Goal: Task Accomplishment & Management: Use online tool/utility

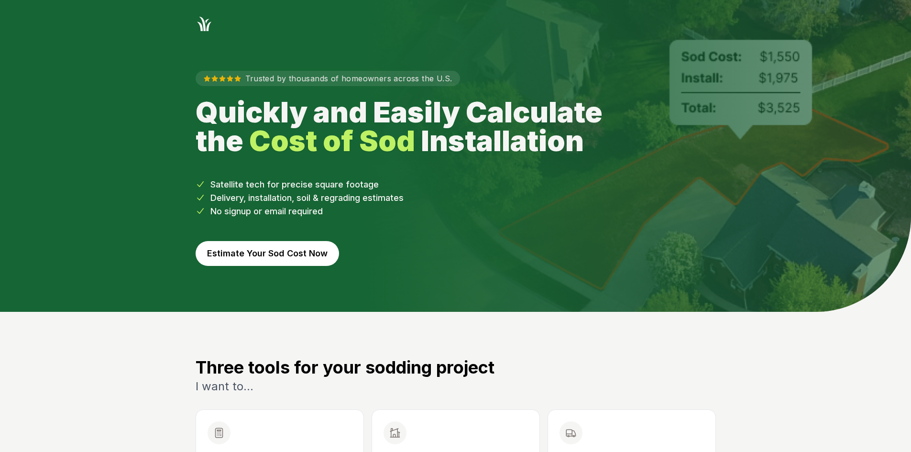
drag, startPoint x: 305, startPoint y: 268, endPoint x: 301, endPoint y: 265, distance: 5.1
click at [304, 268] on div "Trusted by thousands of homeowners across the U.S. Quickly and Easily Calculate…" at bounding box center [455, 172] width 551 height 279
click at [297, 260] on button "Estimate Your Sod Cost Now" at bounding box center [268, 253] width 144 height 25
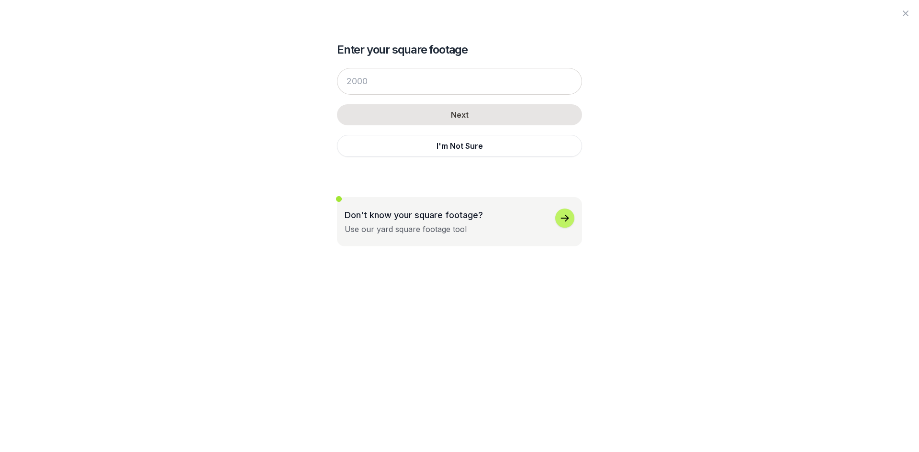
click at [377, 156] on button "I'm Not Sure" at bounding box center [459, 146] width 245 height 22
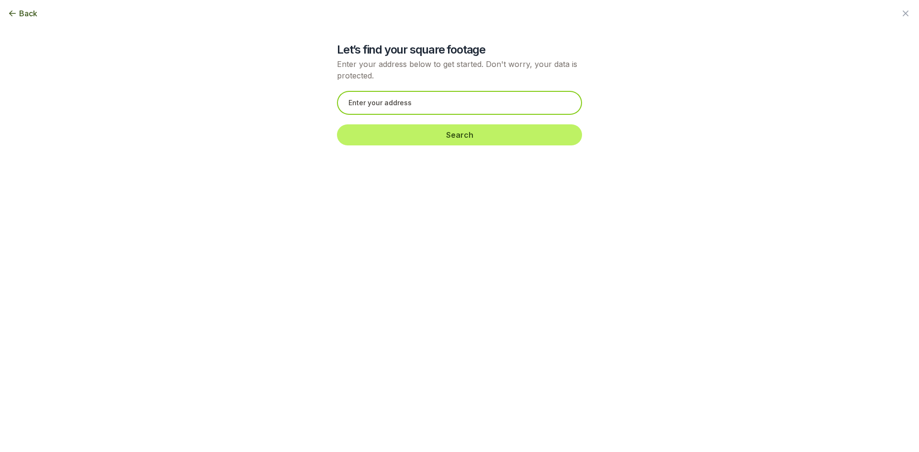
click at [380, 97] on input "text" at bounding box center [459, 103] width 245 height 24
paste input "[STREET_ADDRESS][PERSON_NAME]"
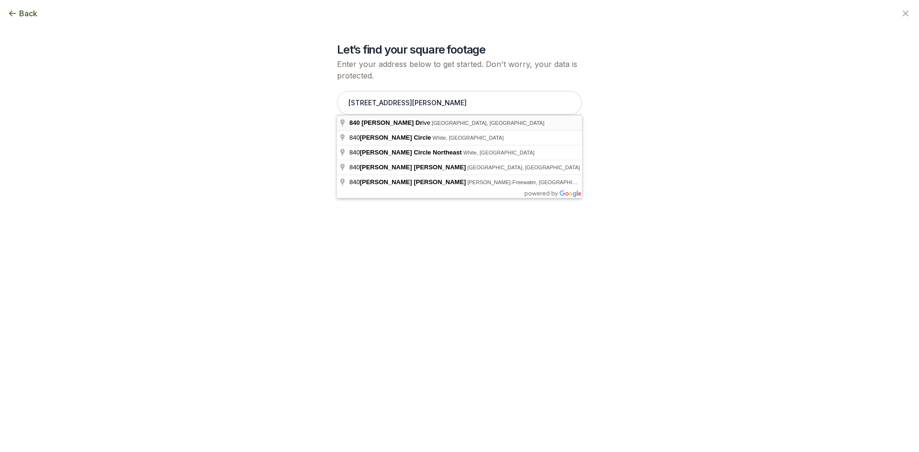
type input "[STREET_ADDRESS][PERSON_NAME]"
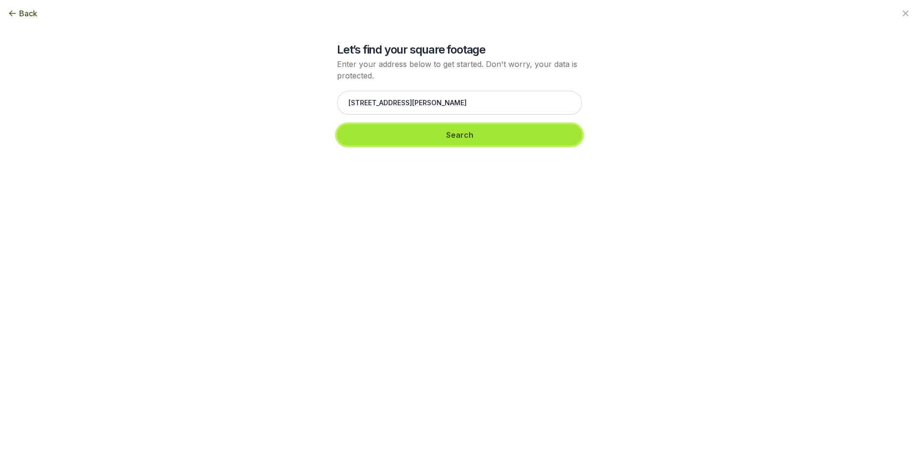
click at [387, 134] on button "Search" at bounding box center [459, 134] width 245 height 21
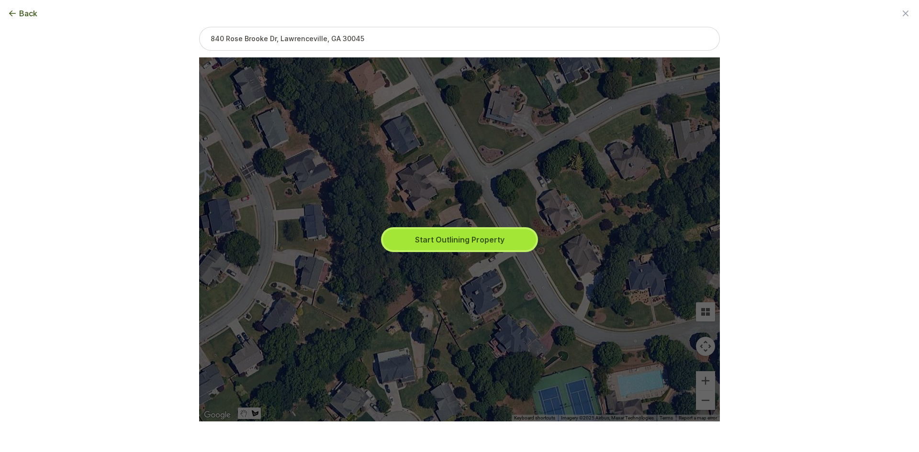
click at [396, 237] on button "Start Outlining Property" at bounding box center [459, 239] width 153 height 21
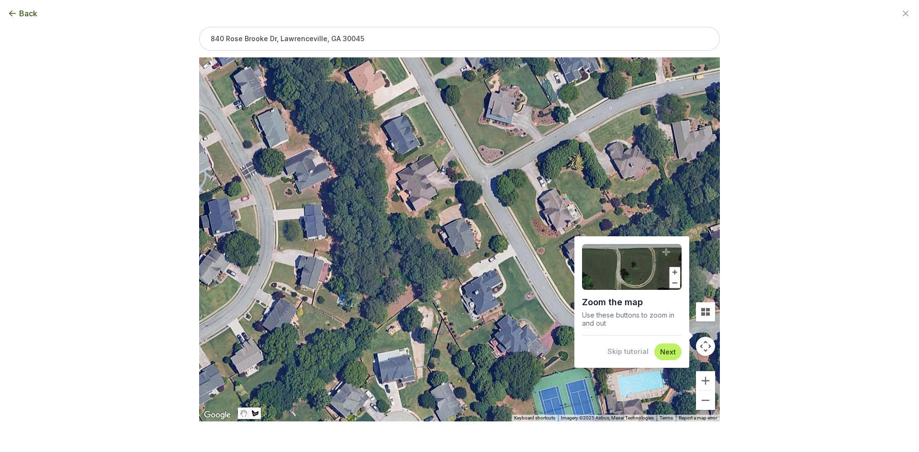
click at [626, 353] on button "Skip tutorial" at bounding box center [627, 352] width 41 height 10
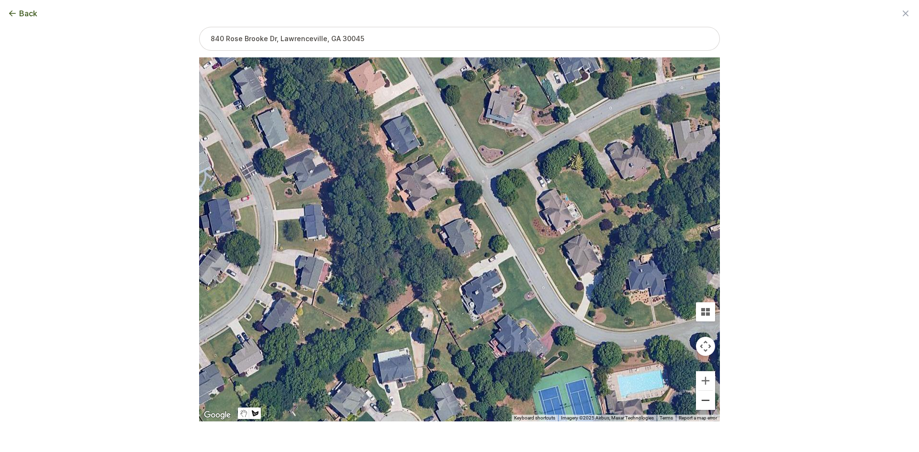
click at [706, 399] on button "Zoom out" at bounding box center [705, 400] width 19 height 19
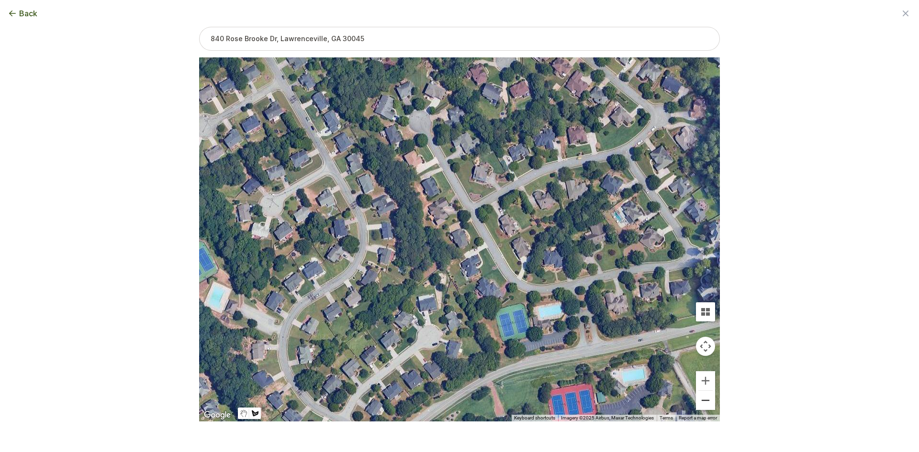
click at [708, 401] on button "Zoom out" at bounding box center [705, 400] width 19 height 19
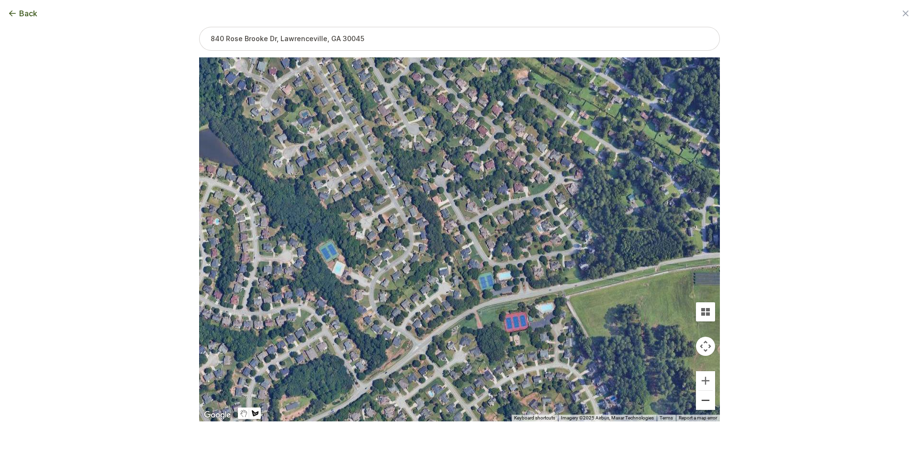
click at [708, 401] on button "Zoom out" at bounding box center [705, 400] width 19 height 19
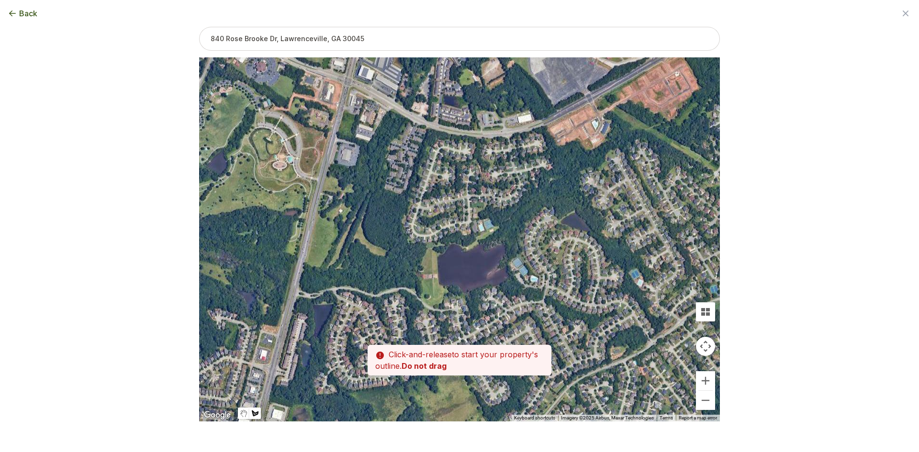
drag, startPoint x: 319, startPoint y: 319, endPoint x: 560, endPoint y: 347, distance: 242.8
click at [560, 347] on div at bounding box center [459, 240] width 521 height 364
click at [704, 379] on button "Zoom in" at bounding box center [705, 380] width 19 height 19
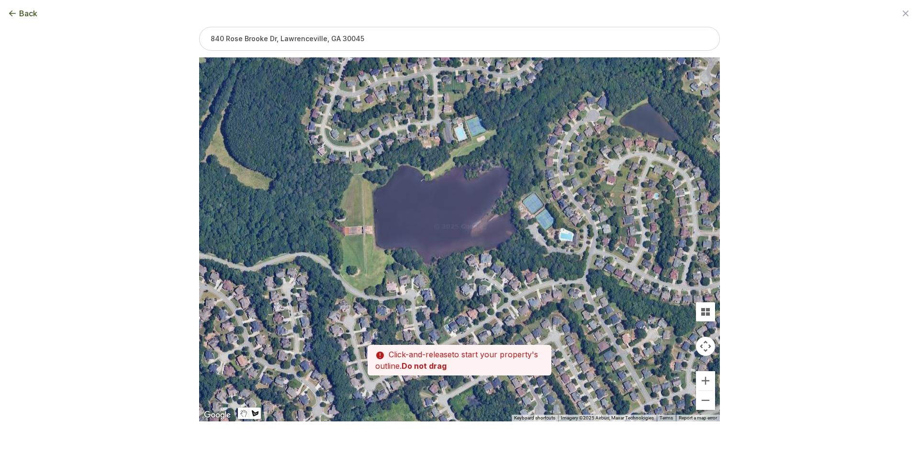
drag, startPoint x: 517, startPoint y: 343, endPoint x: 474, endPoint y: 259, distance: 94.1
click at [474, 259] on div at bounding box center [459, 240] width 521 height 364
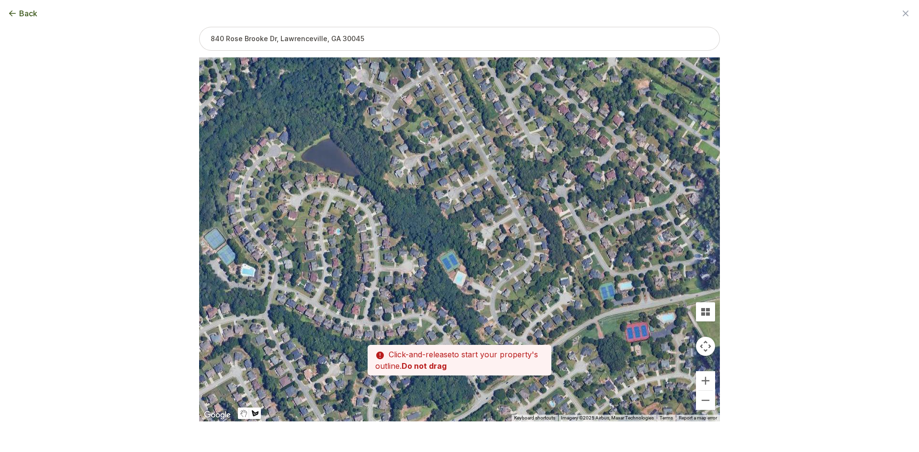
drag, startPoint x: 606, startPoint y: 241, endPoint x: 287, endPoint y: 277, distance: 321.1
click at [287, 277] on div at bounding box center [459, 240] width 521 height 364
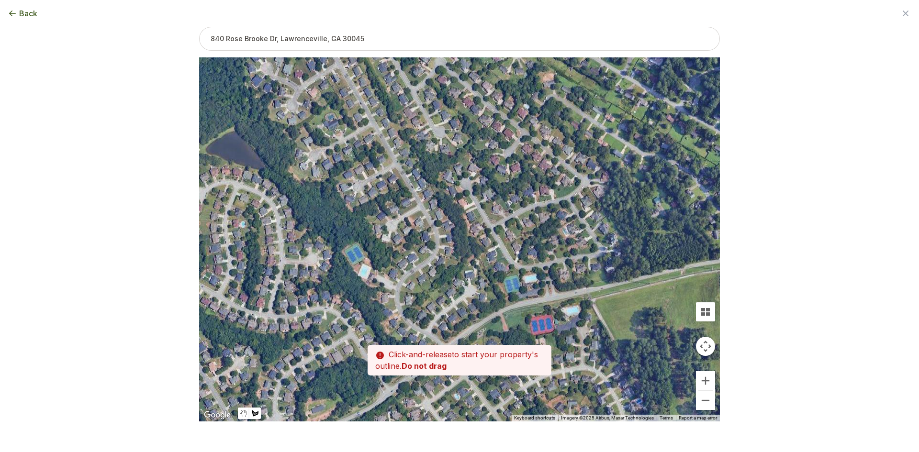
drag, startPoint x: 510, startPoint y: 288, endPoint x: 420, endPoint y: 281, distance: 90.7
click at [420, 281] on div at bounding box center [459, 240] width 521 height 364
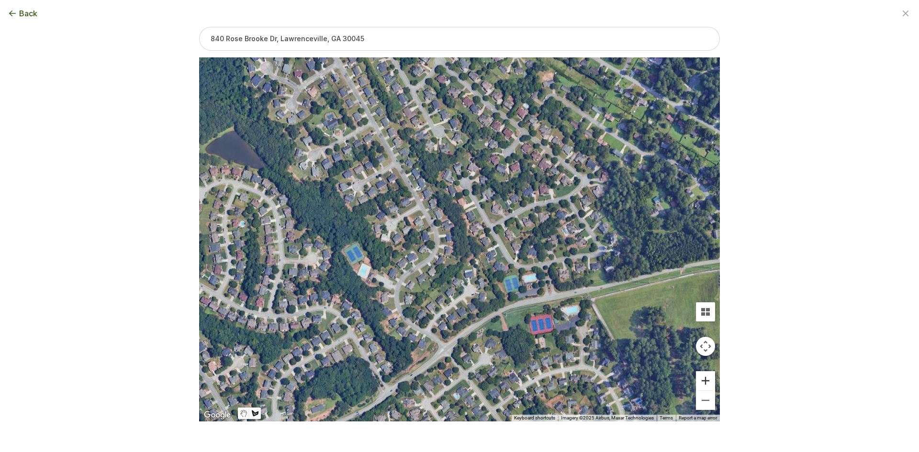
click at [710, 381] on button "Zoom in" at bounding box center [705, 380] width 19 height 19
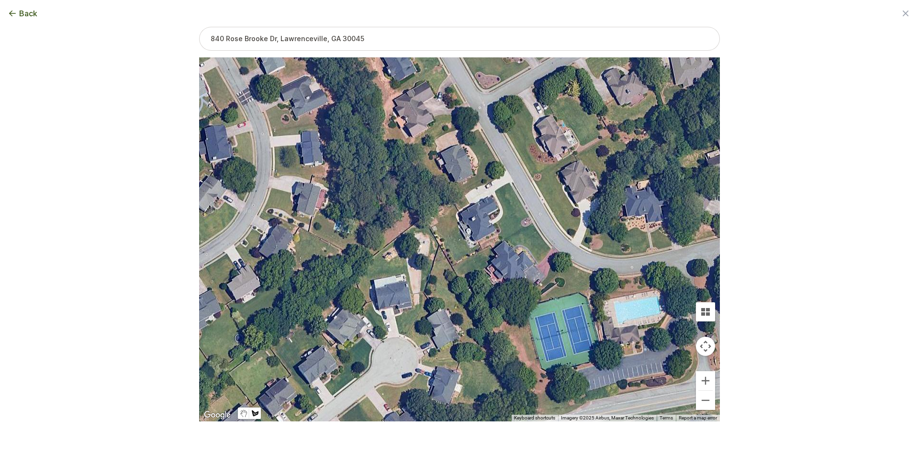
drag, startPoint x: 613, startPoint y: 332, endPoint x: 501, endPoint y: 243, distance: 143.0
click at [501, 243] on div at bounding box center [459, 240] width 521 height 364
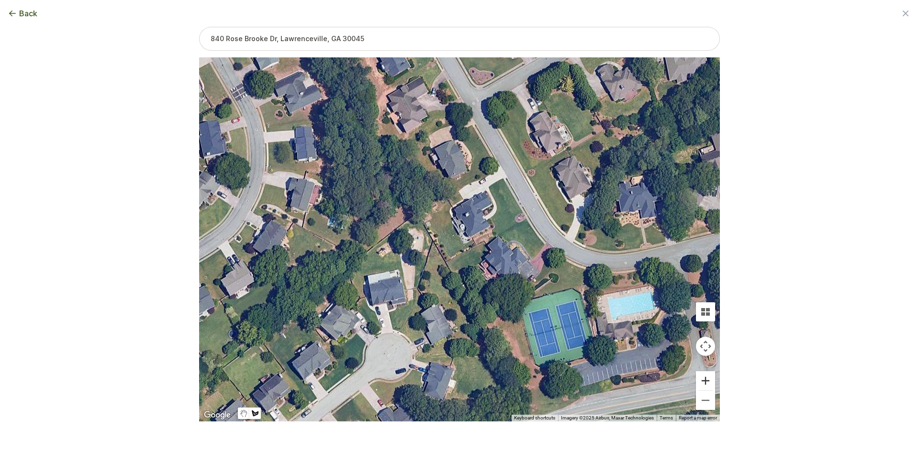
click at [703, 380] on button "Zoom in" at bounding box center [705, 380] width 19 height 19
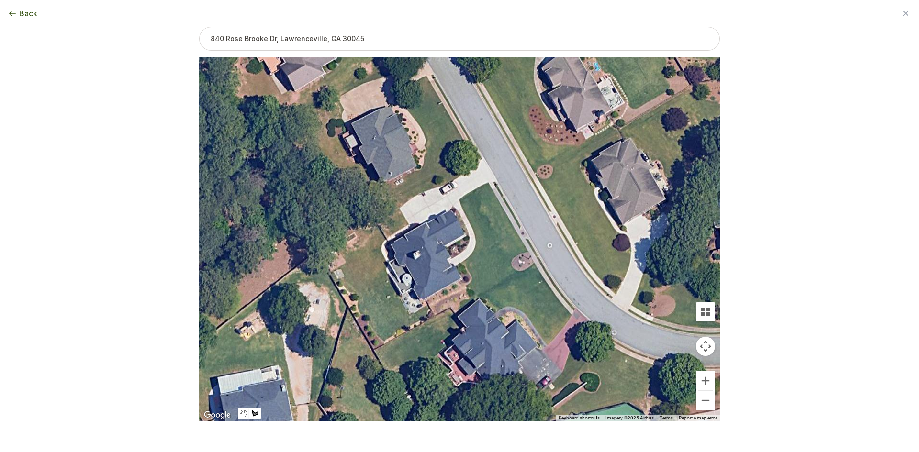
drag, startPoint x: 555, startPoint y: 263, endPoint x: 500, endPoint y: 326, distance: 83.4
click at [500, 326] on div at bounding box center [459, 240] width 521 height 364
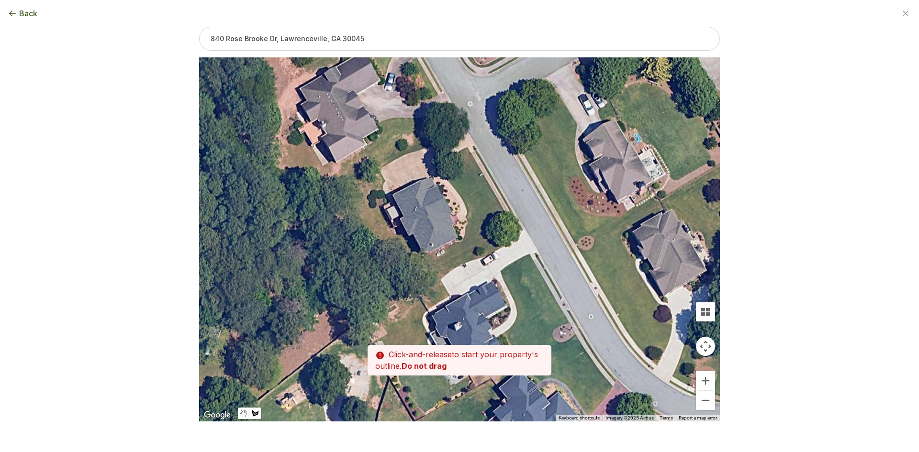
drag, startPoint x: 368, startPoint y: 181, endPoint x: 409, endPoint y: 248, distance: 77.9
click at [409, 248] on div at bounding box center [459, 240] width 521 height 364
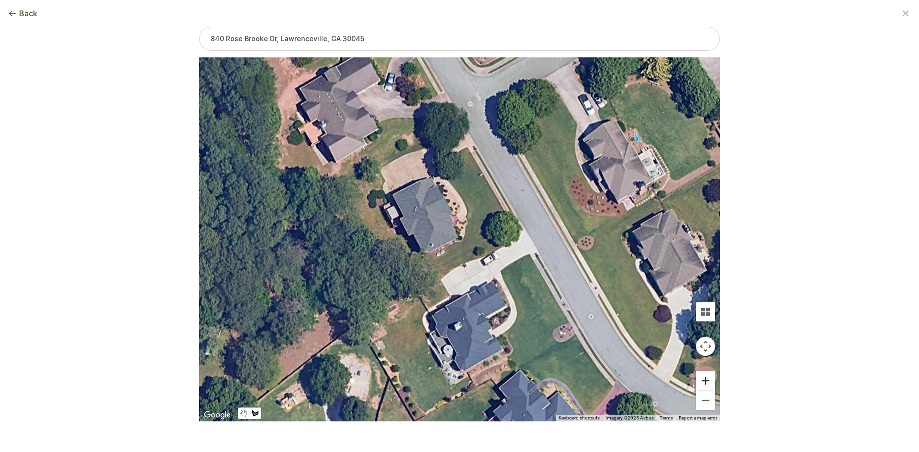
click at [703, 378] on button "Zoom in" at bounding box center [705, 380] width 19 height 19
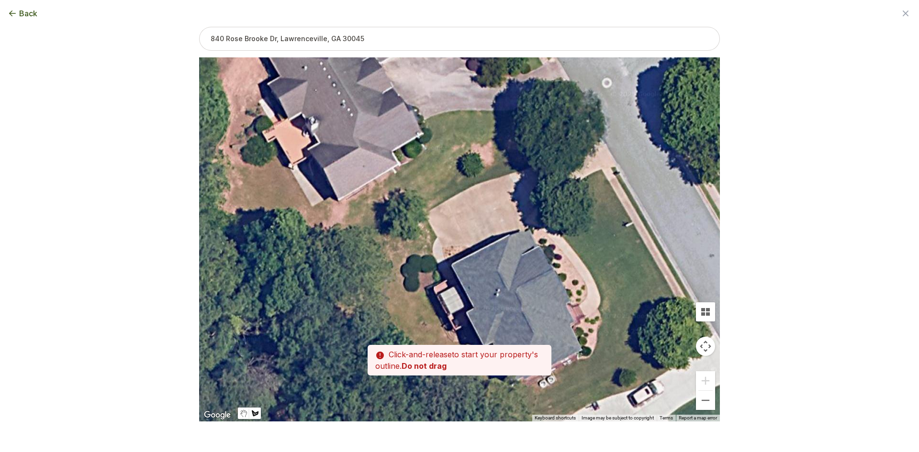
drag, startPoint x: 367, startPoint y: 280, endPoint x: 493, endPoint y: 397, distance: 171.6
click at [493, 397] on div at bounding box center [459, 239] width 521 height 364
click at [424, 212] on div at bounding box center [459, 239] width 521 height 364
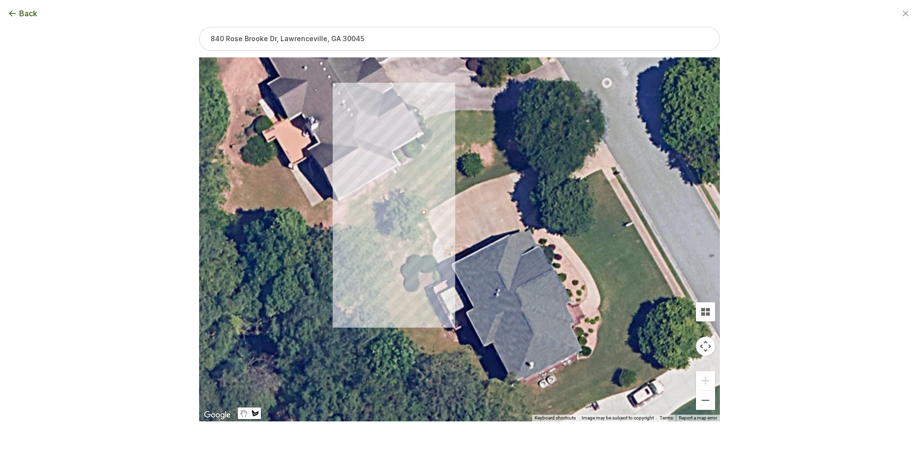
click at [418, 200] on div at bounding box center [459, 239] width 521 height 364
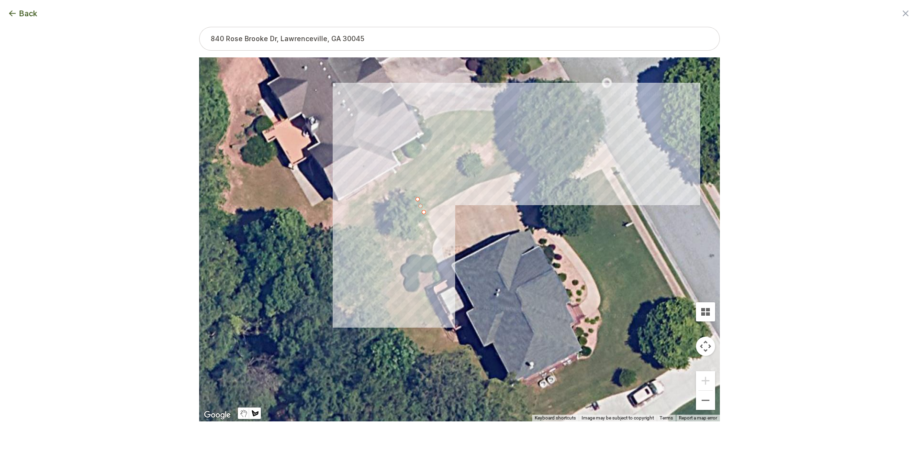
click at [588, 122] on div at bounding box center [459, 239] width 521 height 364
click at [599, 146] on div at bounding box center [459, 239] width 521 height 364
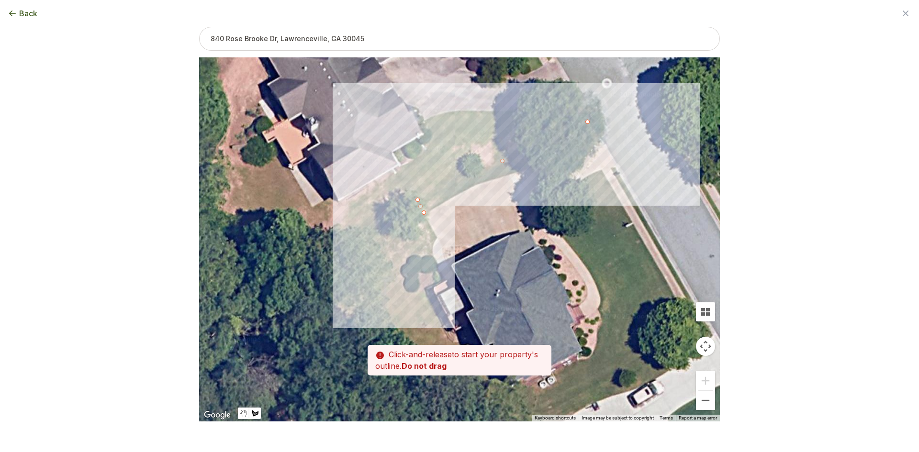
click at [597, 148] on div at bounding box center [459, 239] width 521 height 364
click at [576, 161] on div at bounding box center [459, 239] width 521 height 364
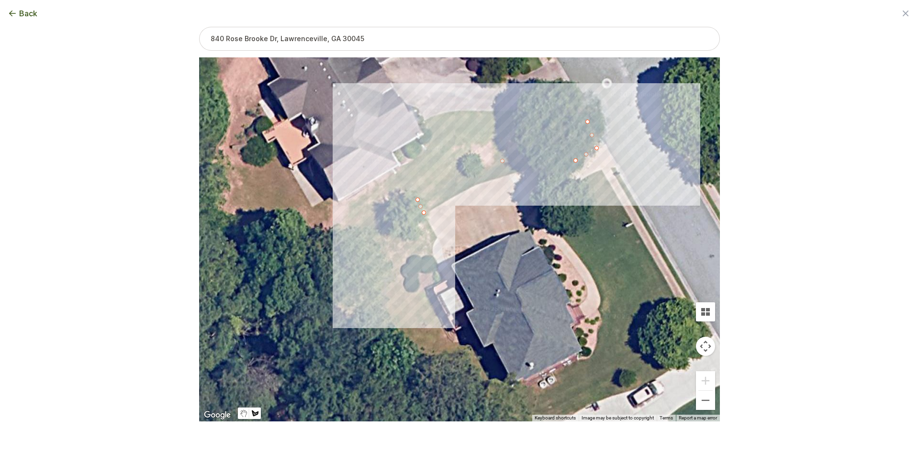
click at [532, 168] on div at bounding box center [459, 239] width 521 height 364
click at [506, 175] on div at bounding box center [459, 239] width 521 height 364
click at [477, 184] on div at bounding box center [459, 239] width 521 height 364
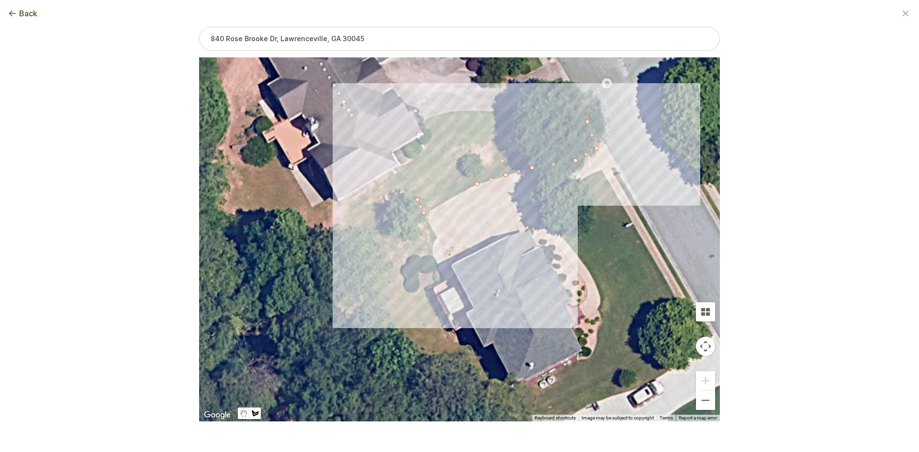
click at [422, 214] on div at bounding box center [459, 239] width 521 height 364
click at [408, 435] on button "Select another area" at bounding box center [394, 437] width 68 height 10
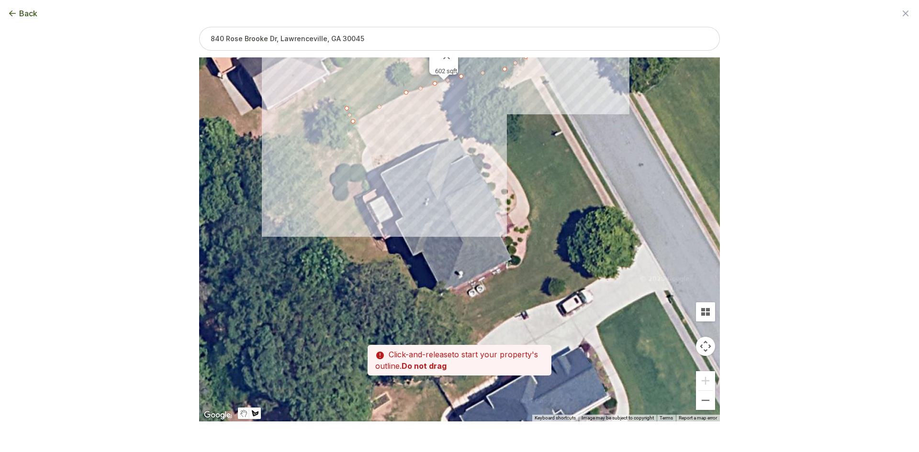
drag, startPoint x: 515, startPoint y: 354, endPoint x: 440, endPoint y: 256, distance: 123.2
click at [440, 256] on div at bounding box center [459, 239] width 521 height 364
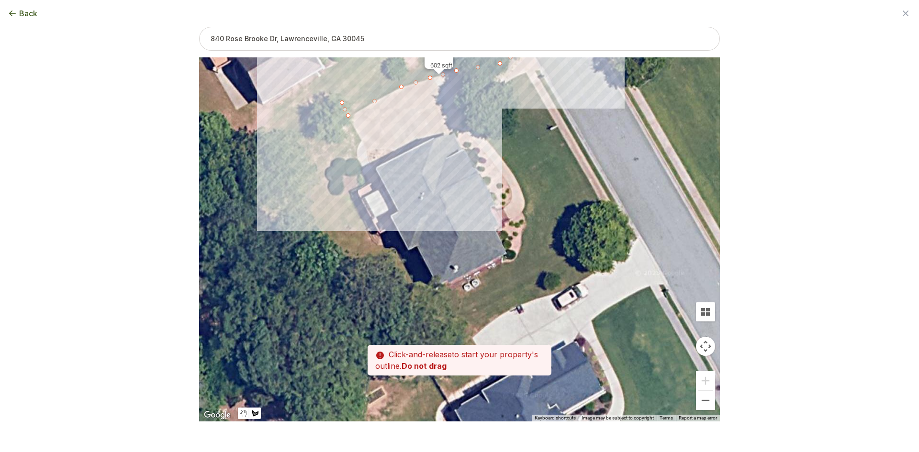
click at [437, 288] on div at bounding box center [459, 239] width 521 height 364
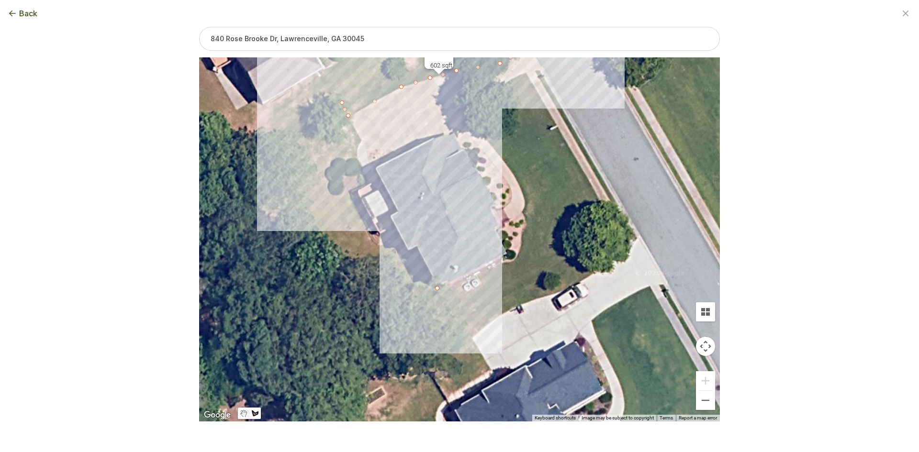
click at [455, 325] on div at bounding box center [459, 239] width 521 height 364
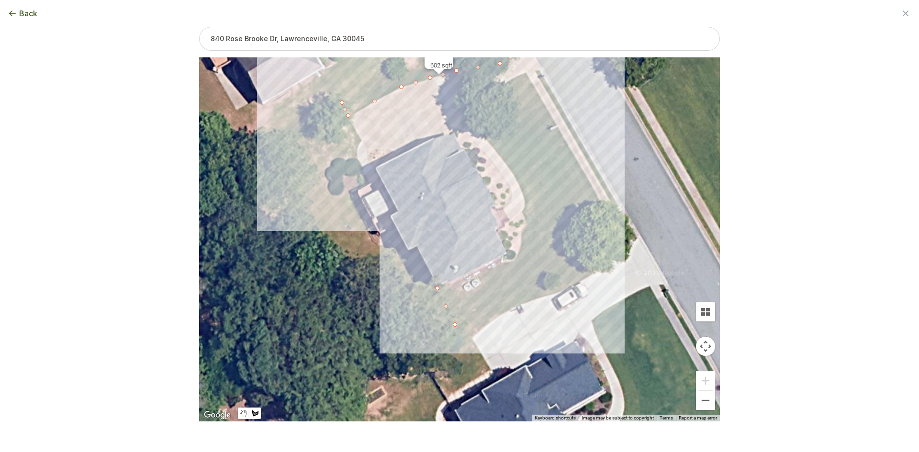
click at [614, 221] on div at bounding box center [459, 239] width 521 height 364
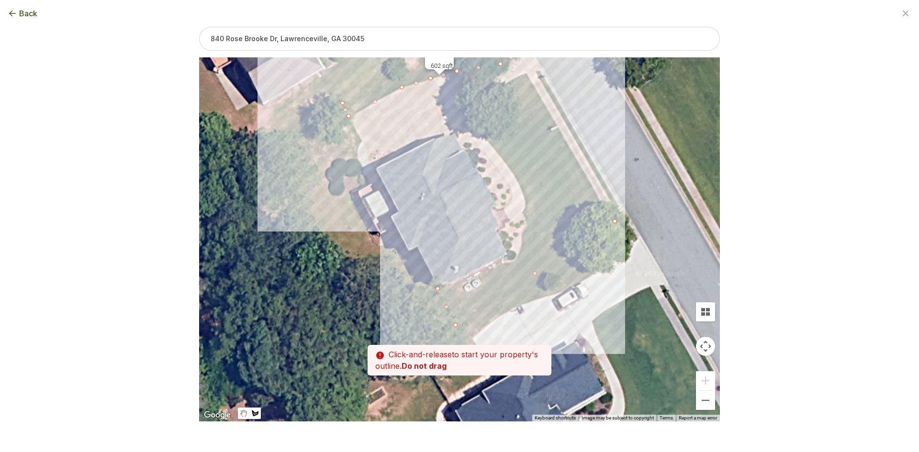
click at [526, 71] on div at bounding box center [459, 239] width 521 height 364
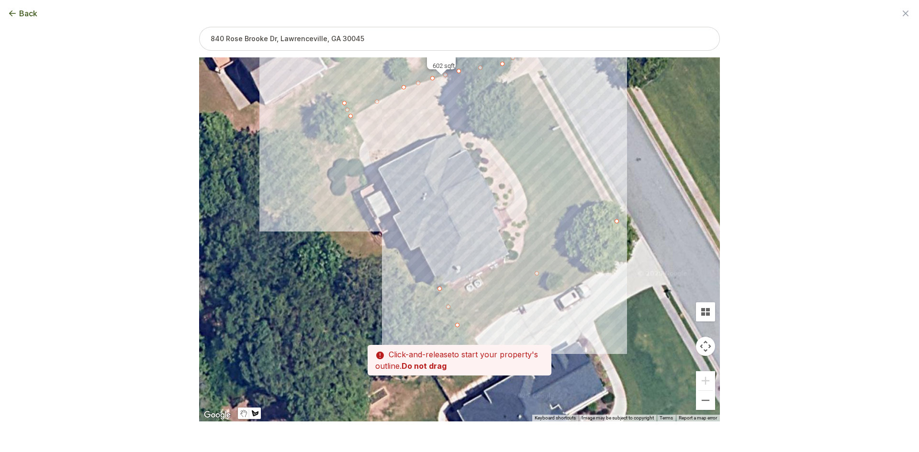
click at [530, 75] on div at bounding box center [459, 239] width 521 height 364
click at [501, 85] on div at bounding box center [459, 239] width 521 height 364
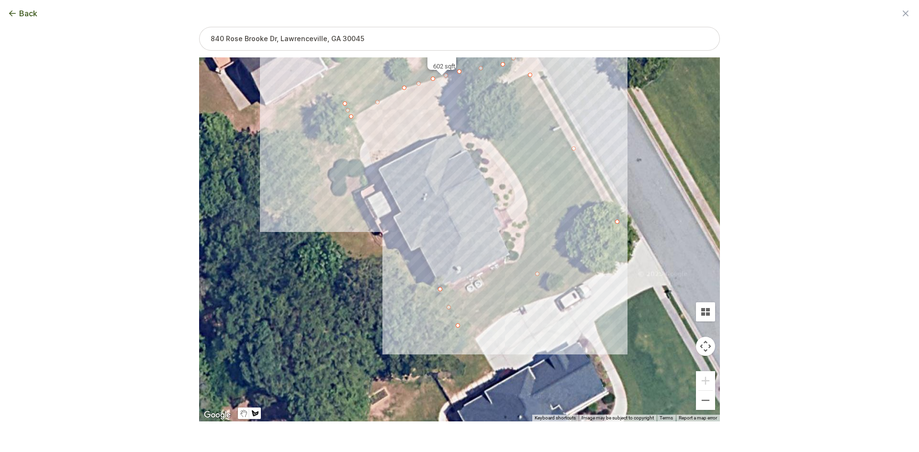
click at [500, 91] on div at bounding box center [459, 239] width 521 height 364
click at [486, 111] on div at bounding box center [459, 239] width 521 height 364
click at [485, 139] on div at bounding box center [459, 239] width 521 height 364
click at [500, 153] on div at bounding box center [459, 239] width 521 height 364
click at [514, 173] on div at bounding box center [459, 239] width 521 height 364
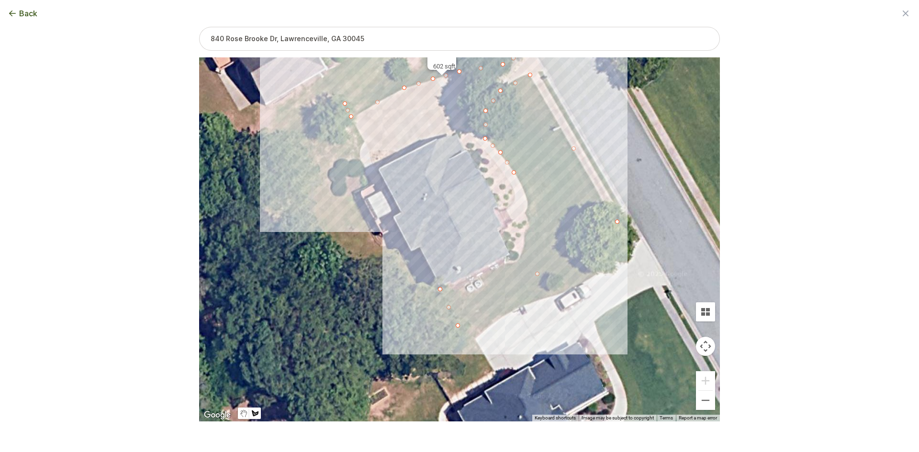
click at [525, 192] on div at bounding box center [459, 239] width 521 height 364
click at [528, 213] on div at bounding box center [459, 239] width 521 height 364
click at [529, 231] on div at bounding box center [459, 239] width 521 height 364
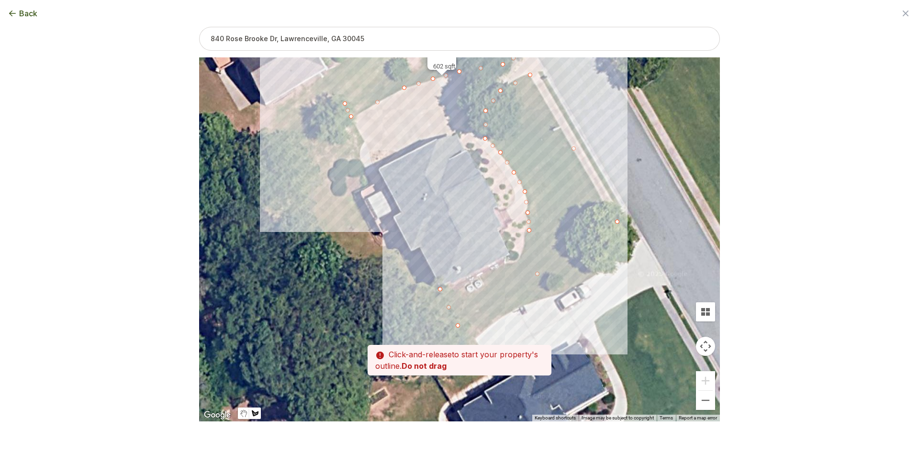
click at [524, 243] on div at bounding box center [459, 239] width 521 height 364
click at [521, 253] on div at bounding box center [459, 239] width 521 height 364
click at [518, 264] on div at bounding box center [459, 239] width 521 height 364
click at [499, 266] on div at bounding box center [459, 239] width 521 height 364
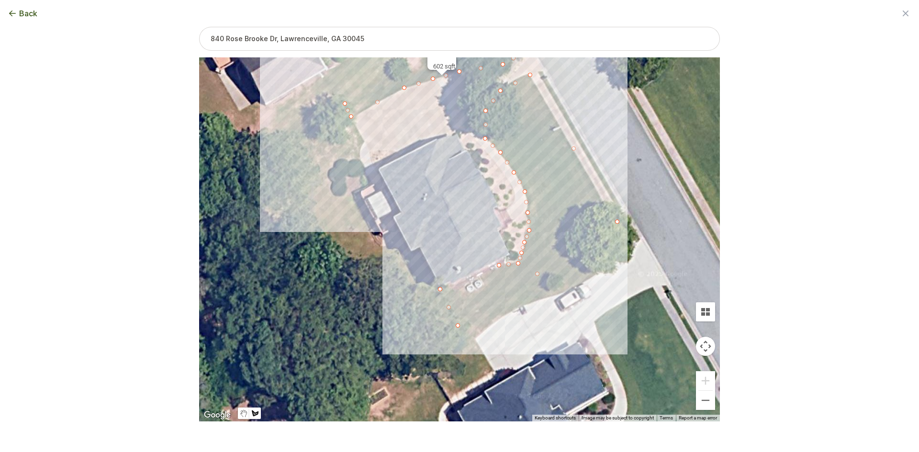
click at [478, 277] on div at bounding box center [459, 239] width 521 height 364
click at [441, 291] on div at bounding box center [459, 239] width 521 height 364
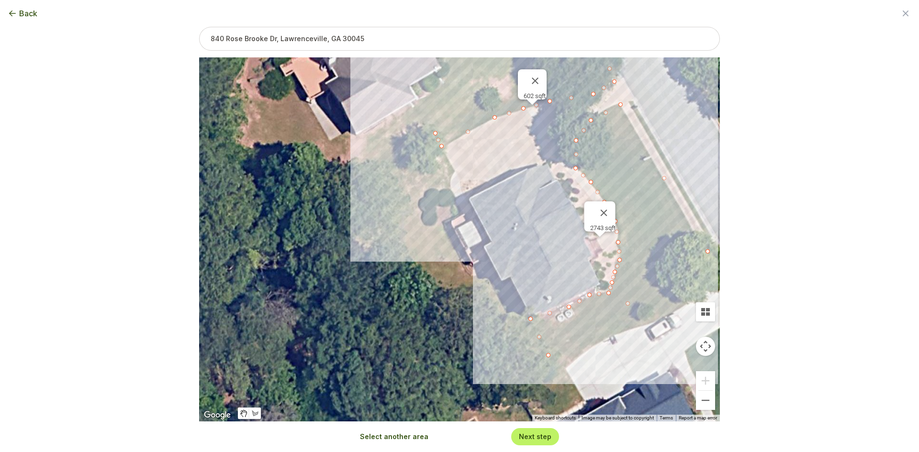
drag, startPoint x: 437, startPoint y: 229, endPoint x: 530, endPoint y: 250, distance: 94.7
click at [530, 250] on div "602 sqft 2743 sqft" at bounding box center [459, 239] width 521 height 364
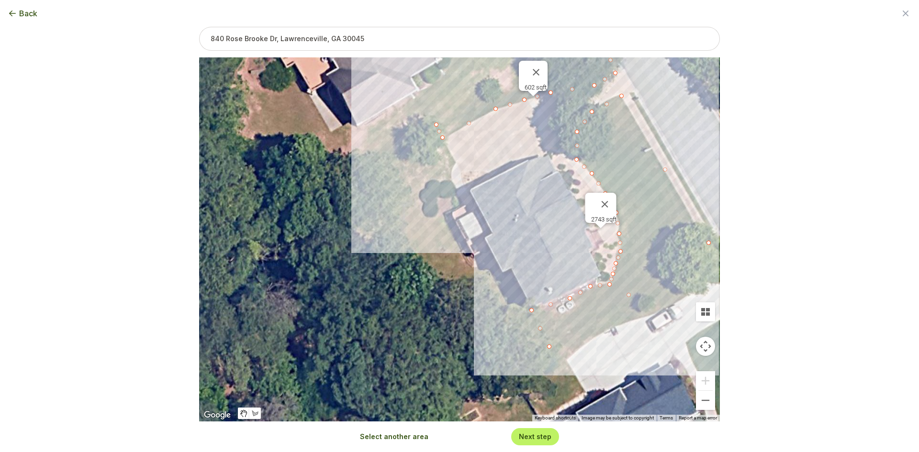
click at [402, 435] on button "Select another area" at bounding box center [394, 437] width 68 height 10
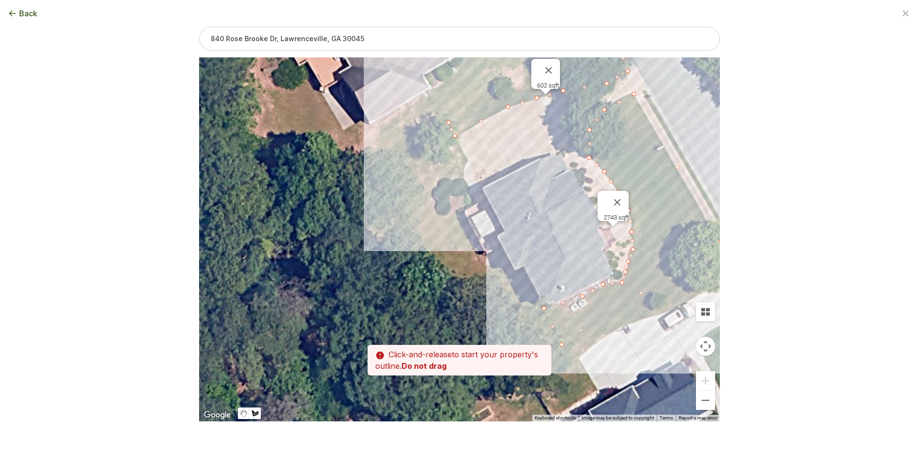
drag, startPoint x: 502, startPoint y: 322, endPoint x: 485, endPoint y: 226, distance: 96.7
click at [514, 312] on div at bounding box center [459, 239] width 521 height 364
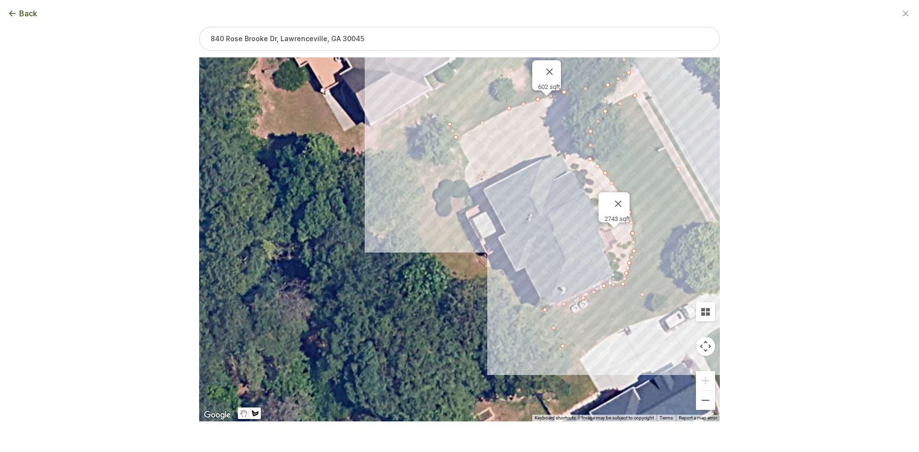
click at [448, 125] on div at bounding box center [459, 239] width 521 height 364
click at [398, 165] on div at bounding box center [459, 239] width 521 height 364
click at [388, 237] on div at bounding box center [459, 239] width 521 height 364
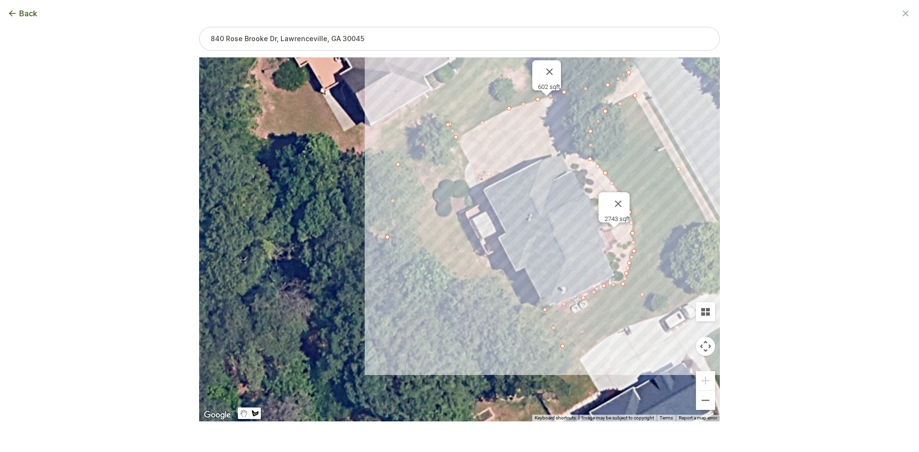
click at [402, 286] on div at bounding box center [459, 239] width 521 height 364
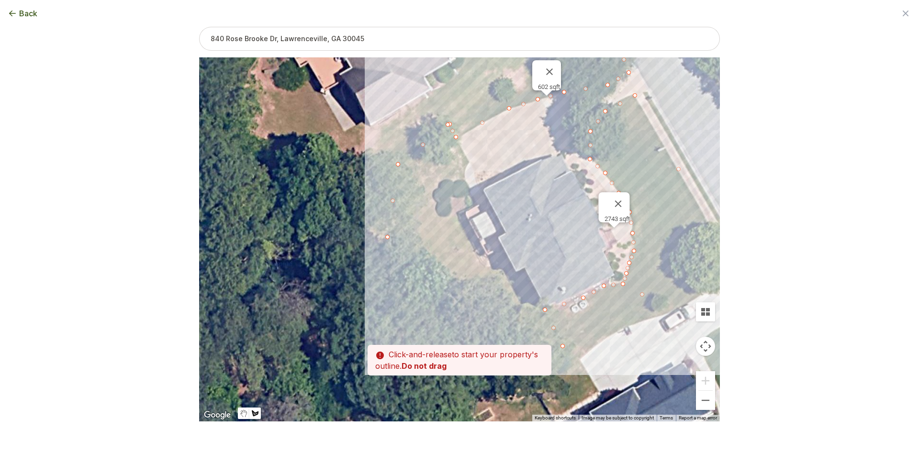
click at [391, 309] on div at bounding box center [459, 239] width 521 height 364
drag, startPoint x: 436, startPoint y: 339, endPoint x: 363, endPoint y: 218, distance: 141.0
click at [363, 218] on div at bounding box center [459, 239] width 521 height 364
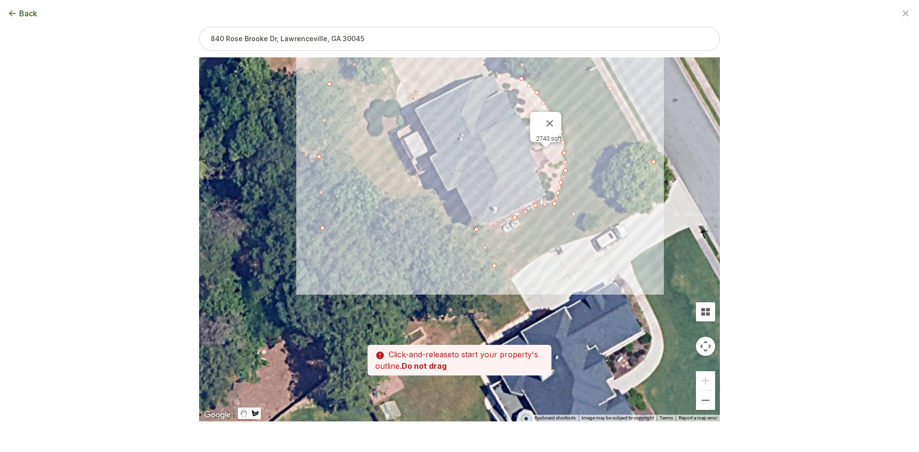
drag, startPoint x: 378, startPoint y: 233, endPoint x: 340, endPoint y: 195, distance: 53.8
click at [340, 195] on div at bounding box center [459, 239] width 521 height 364
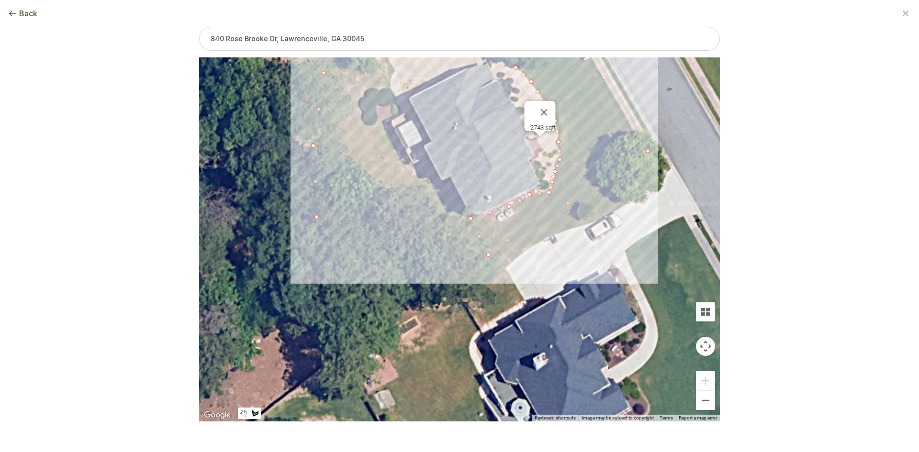
click at [411, 238] on div at bounding box center [459, 239] width 521 height 364
click at [473, 268] on div at bounding box center [459, 239] width 521 height 364
click at [486, 260] on div at bounding box center [459, 239] width 521 height 364
click at [468, 219] on div at bounding box center [459, 239] width 521 height 364
click at [451, 182] on div at bounding box center [459, 239] width 521 height 364
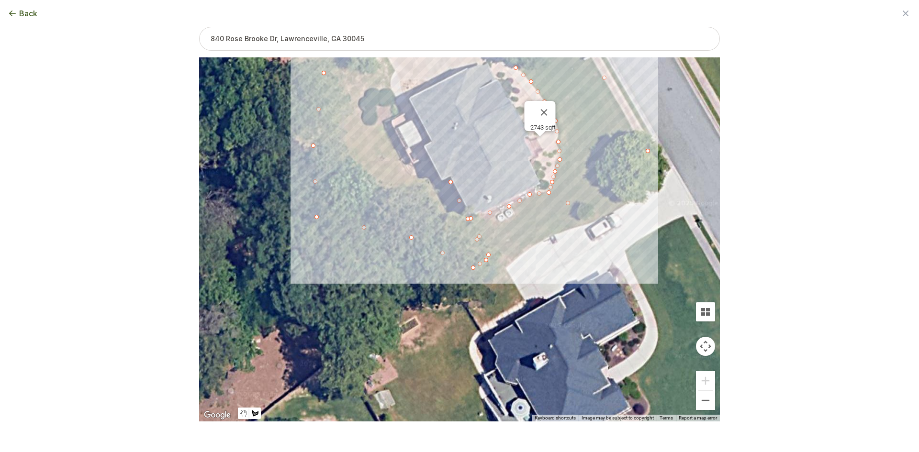
click at [442, 181] on div at bounding box center [459, 239] width 521 height 364
click at [430, 161] on div at bounding box center [459, 239] width 521 height 364
click at [415, 177] on div at bounding box center [459, 239] width 521 height 364
click at [399, 157] on div at bounding box center [459, 239] width 521 height 364
click at [386, 122] on div at bounding box center [459, 239] width 521 height 364
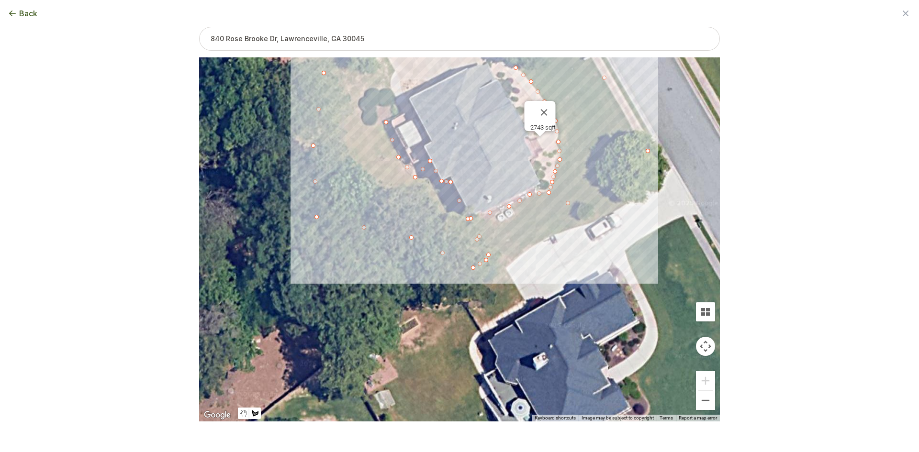
click at [371, 126] on div at bounding box center [459, 239] width 521 height 364
click at [358, 123] on div at bounding box center [459, 239] width 521 height 364
click at [362, 97] on div at bounding box center [459, 239] width 521 height 364
click at [371, 83] on div at bounding box center [459, 239] width 521 height 364
click at [388, 86] on div at bounding box center [459, 239] width 521 height 364
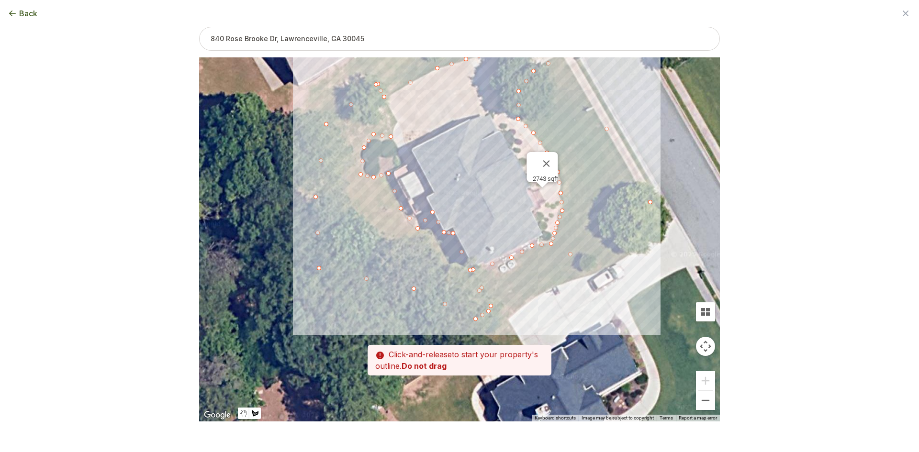
drag, startPoint x: 394, startPoint y: 74, endPoint x: 395, endPoint y: 123, distance: 48.8
click at [395, 123] on div at bounding box center [459, 239] width 521 height 364
click at [398, 123] on div at bounding box center [459, 239] width 521 height 364
click at [399, 122] on div at bounding box center [459, 239] width 521 height 364
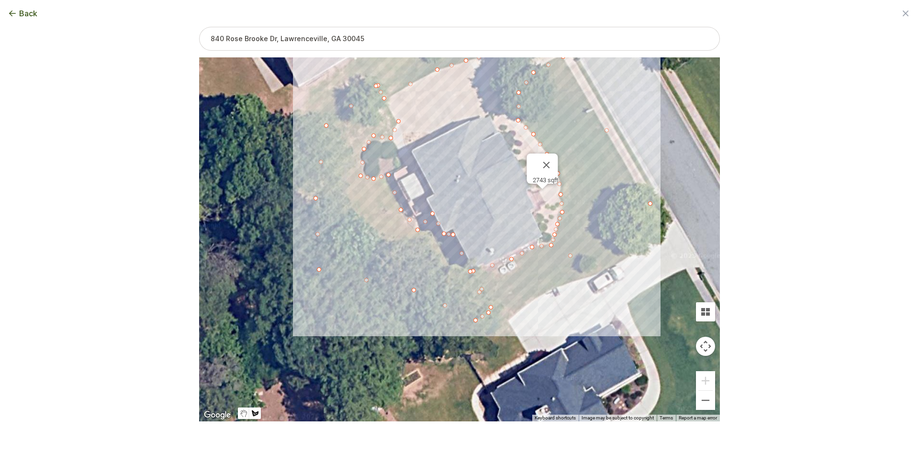
click at [377, 86] on div at bounding box center [459, 239] width 521 height 364
drag, startPoint x: 456, startPoint y: 167, endPoint x: 455, endPoint y: 199, distance: 31.6
click at [455, 199] on div "602 sqft 2743 sqft 3168 sqft" at bounding box center [459, 239] width 521 height 364
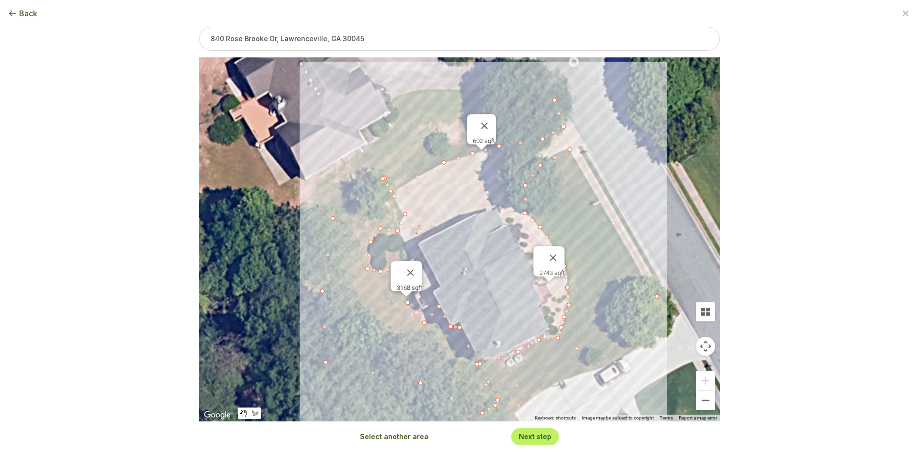
drag, startPoint x: 457, startPoint y: 155, endPoint x: 464, endPoint y: 247, distance: 93.1
click at [464, 247] on div "602 sqft 2743 sqft 3168 sqft" at bounding box center [459, 239] width 521 height 364
drag, startPoint x: 326, startPoint y: 364, endPoint x: 367, endPoint y: 312, distance: 66.1
drag, startPoint x: 323, startPoint y: 291, endPoint x: 339, endPoint y: 275, distance: 22.7
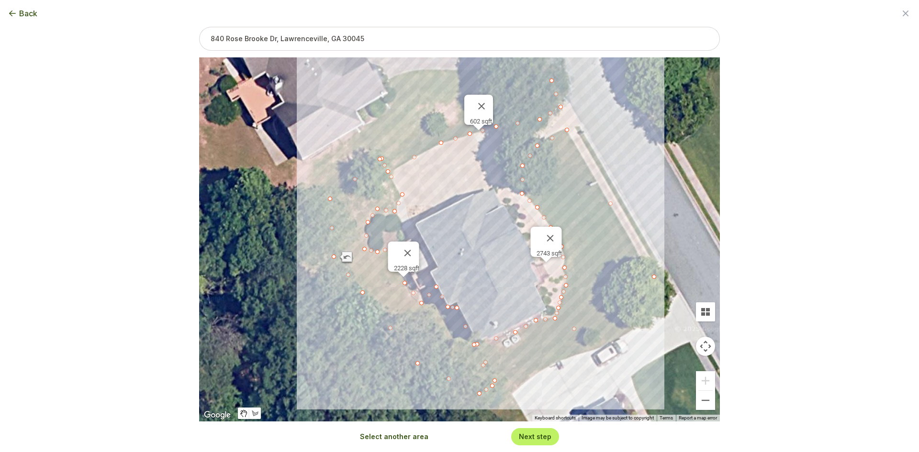
drag, startPoint x: 424, startPoint y: 386, endPoint x: 421, endPoint y: 365, distance: 21.2
click at [421, 365] on div "602 sqft 2743 sqft 2228 sqft" at bounding box center [459, 239] width 521 height 364
drag, startPoint x: 417, startPoint y: 361, endPoint x: 425, endPoint y: 341, distance: 21.9
drag, startPoint x: 455, startPoint y: 371, endPoint x: 454, endPoint y: 352, distance: 19.2
drag, startPoint x: 480, startPoint y: 394, endPoint x: 473, endPoint y: 360, distance: 34.2
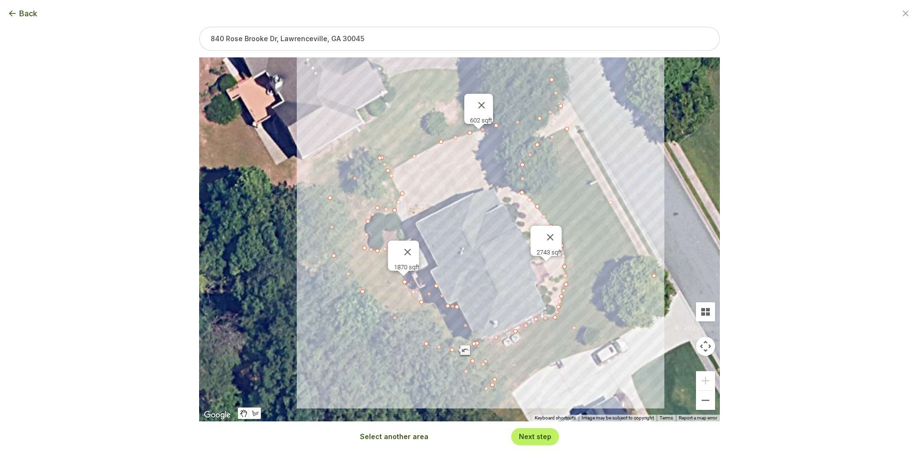
type input "5118"
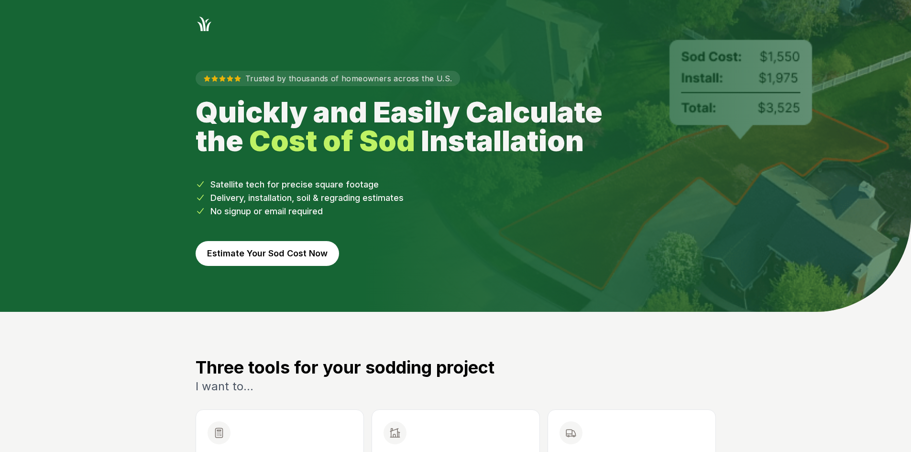
click at [262, 262] on button "Estimate Your Sod Cost Now" at bounding box center [268, 253] width 144 height 25
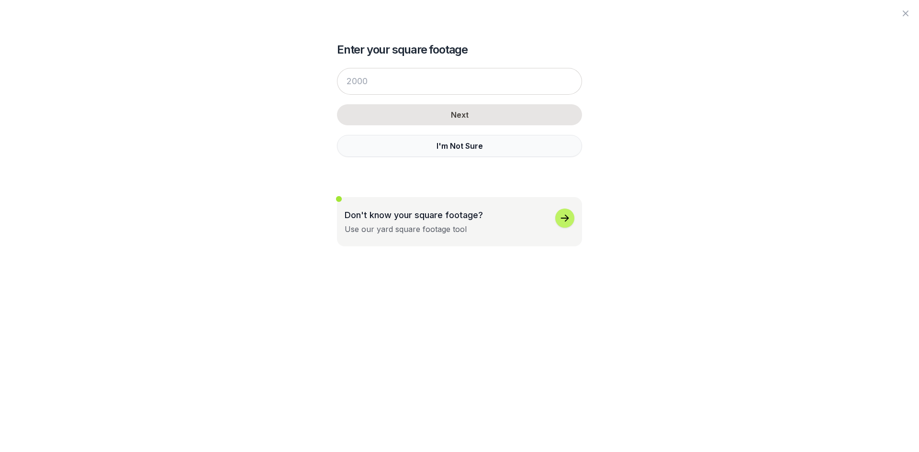
click at [359, 151] on button "I'm Not Sure" at bounding box center [459, 146] width 245 height 22
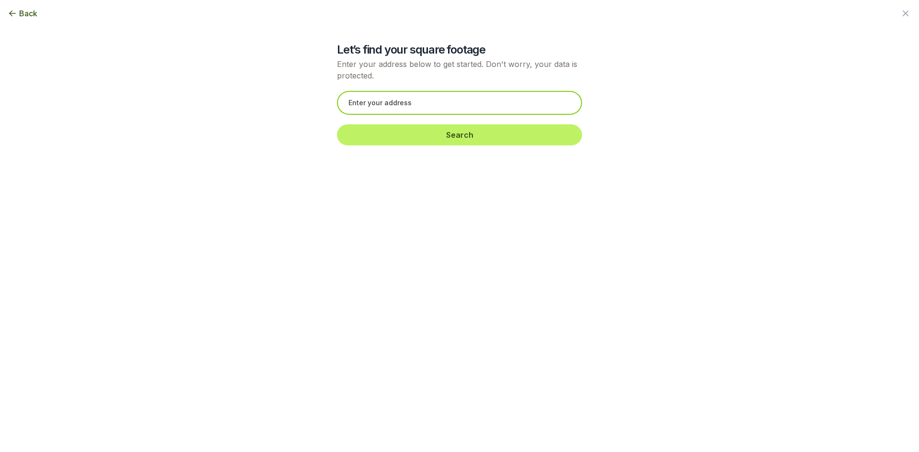
click at [350, 102] on input "text" at bounding box center [459, 103] width 245 height 24
paste input "2870 Alston Dr SE"
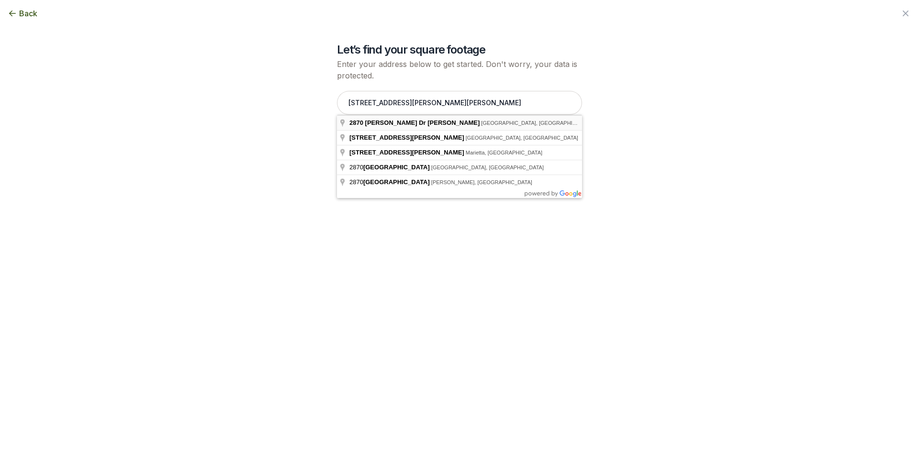
type input "2870 Alston Dr SE, Atlanta, GA"
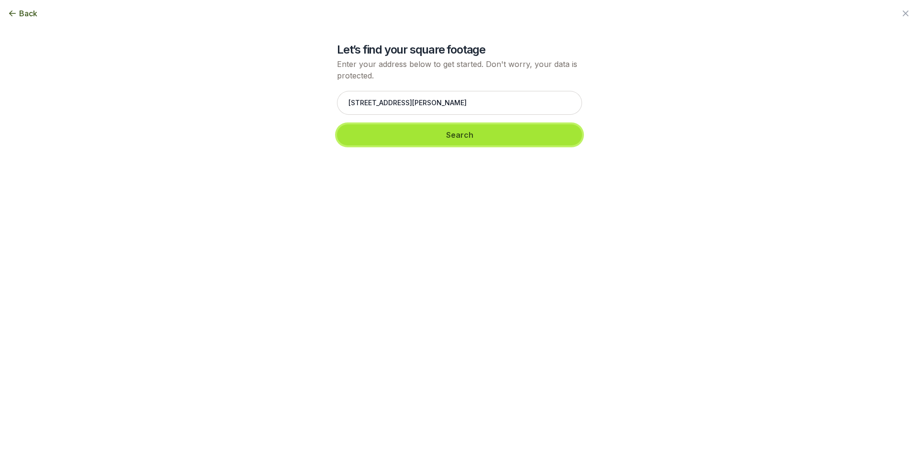
click at [381, 139] on button "Search" at bounding box center [459, 134] width 245 height 21
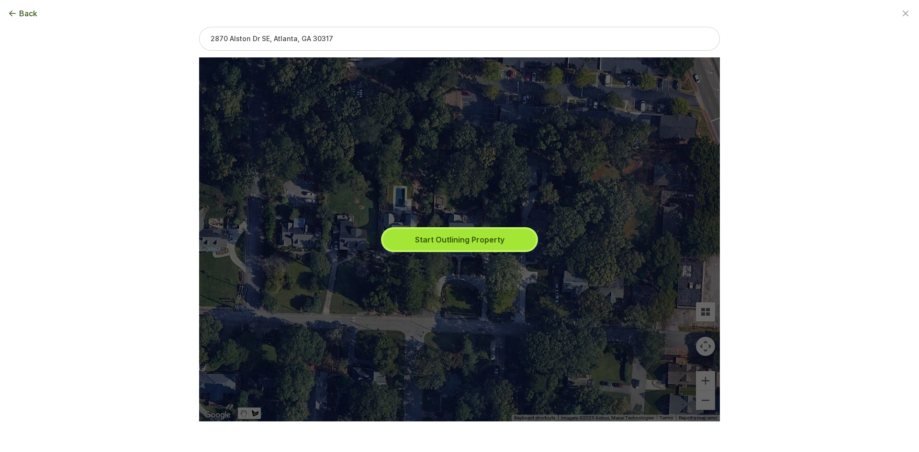
click at [426, 235] on button "Start Outlining Property" at bounding box center [459, 239] width 153 height 21
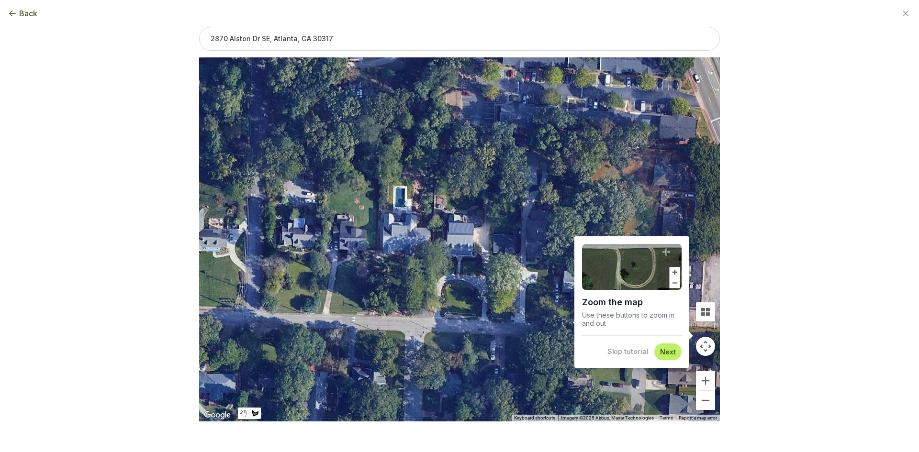
click at [623, 352] on button "Skip tutorial" at bounding box center [627, 352] width 41 height 10
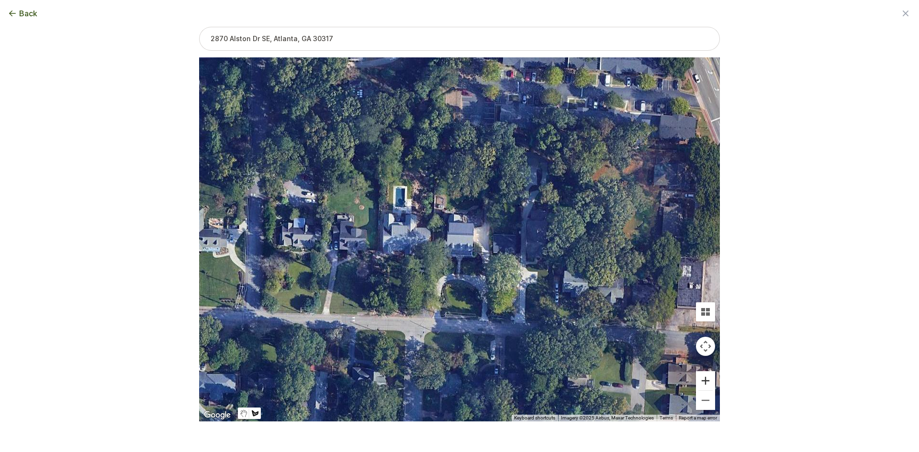
click at [713, 383] on button "Zoom in" at bounding box center [705, 380] width 19 height 19
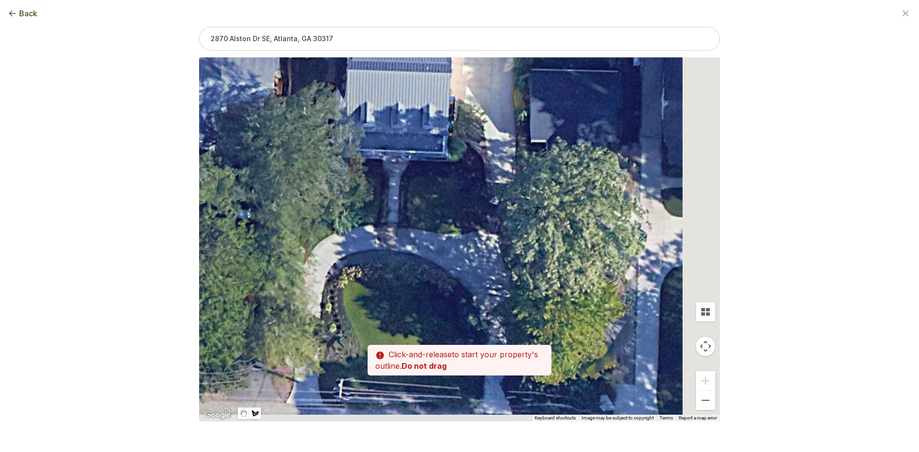
drag, startPoint x: 565, startPoint y: 363, endPoint x: 471, endPoint y: 168, distance: 216.1
click at [471, 168] on div at bounding box center [459, 240] width 521 height 364
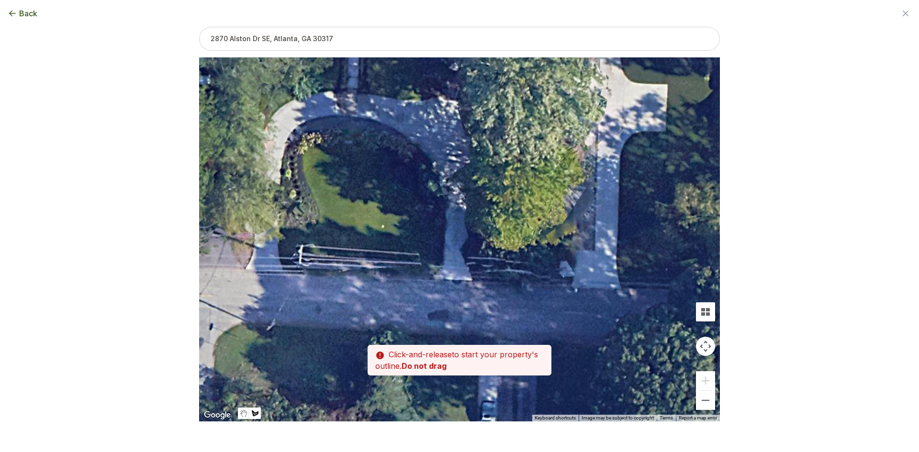
drag, startPoint x: 477, startPoint y: 282, endPoint x: 490, endPoint y: 216, distance: 66.8
click at [490, 216] on div at bounding box center [459, 240] width 521 height 364
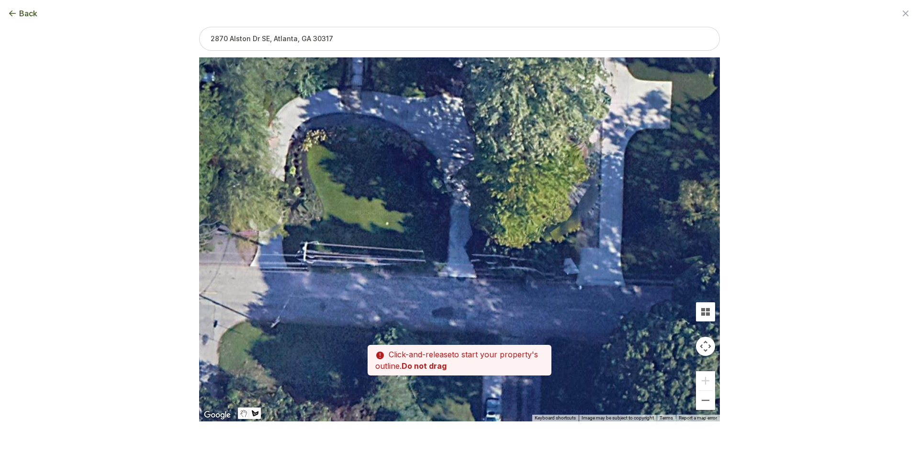
click at [311, 146] on div at bounding box center [459, 240] width 521 height 364
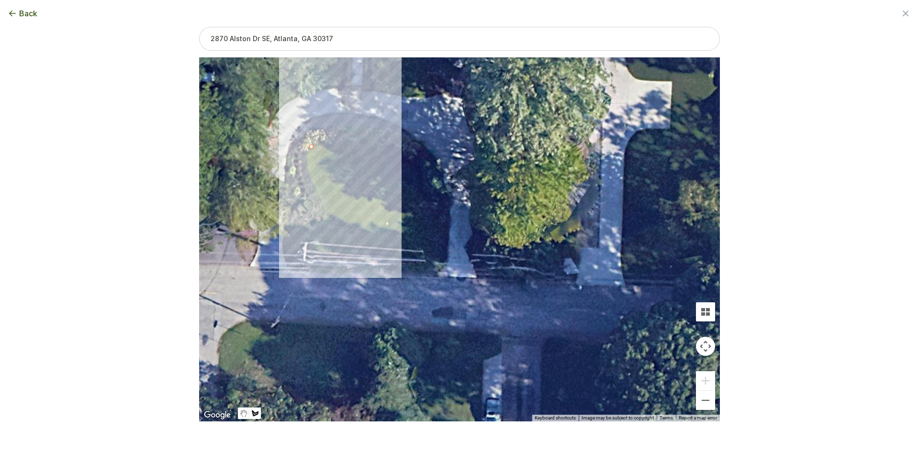
click at [305, 153] on div at bounding box center [459, 240] width 521 height 364
click at [309, 167] on div at bounding box center [459, 240] width 521 height 364
drag, startPoint x: 315, startPoint y: 190, endPoint x: 318, endPoint y: 199, distance: 9.5
click at [316, 190] on div at bounding box center [459, 240] width 521 height 364
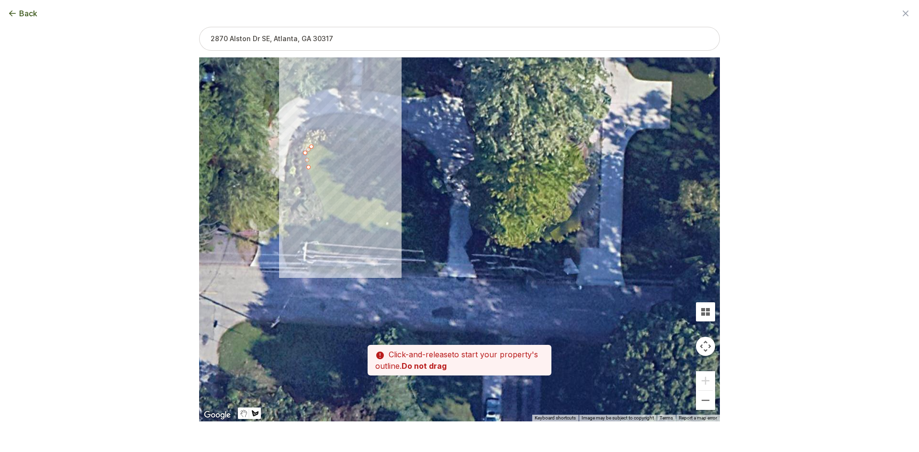
click at [323, 208] on div at bounding box center [459, 240] width 521 height 364
click at [322, 221] on div at bounding box center [459, 240] width 521 height 364
click at [310, 234] on div at bounding box center [459, 240] width 521 height 364
click at [294, 238] on div at bounding box center [459, 240] width 521 height 364
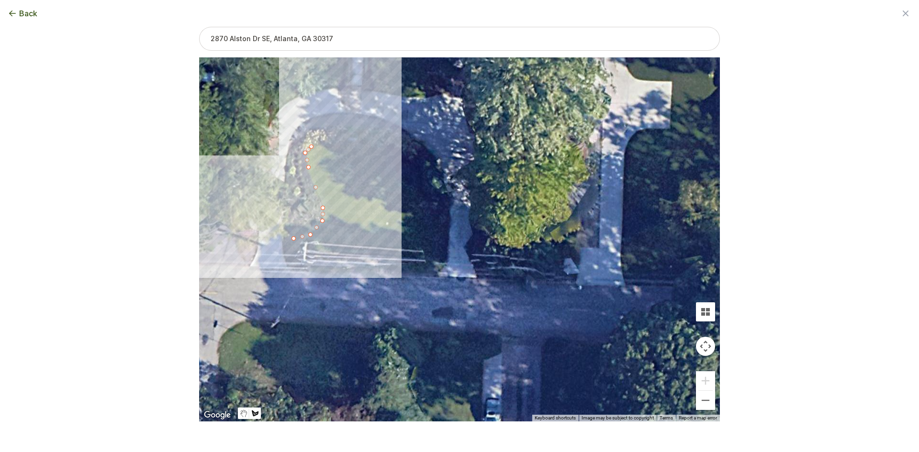
click at [281, 235] on div at bounding box center [459, 240] width 521 height 364
click at [288, 270] on div at bounding box center [459, 240] width 521 height 364
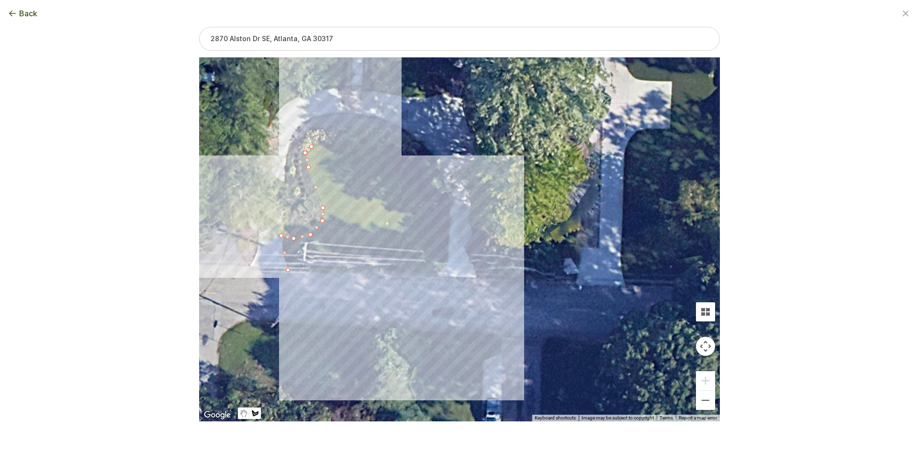
click at [437, 273] on div at bounding box center [459, 240] width 521 height 364
click at [447, 265] on div at bounding box center [459, 240] width 521 height 364
click at [448, 234] on div at bounding box center [459, 240] width 521 height 364
click at [434, 206] on div at bounding box center [459, 240] width 521 height 364
click at [423, 171] on div at bounding box center [459, 240] width 521 height 364
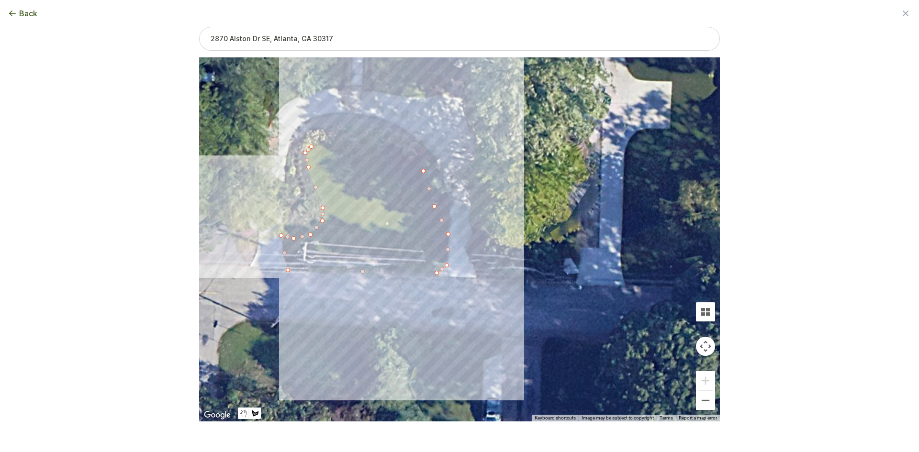
click at [401, 150] on div at bounding box center [459, 240] width 521 height 364
click at [347, 140] on div at bounding box center [459, 240] width 521 height 364
click at [310, 146] on div at bounding box center [459, 240] width 521 height 364
drag, startPoint x: 324, startPoint y: 121, endPoint x: 341, endPoint y: 193, distance: 74.6
click at [343, 218] on div "2907 sqft" at bounding box center [459, 239] width 521 height 364
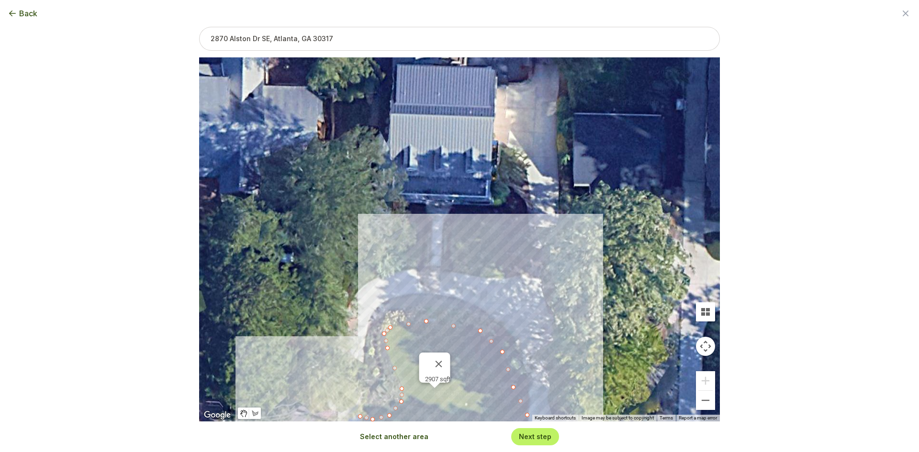
drag, startPoint x: 341, startPoint y: 106, endPoint x: 422, endPoint y: 284, distance: 195.0
click at [422, 284] on div "2907 sqft" at bounding box center [459, 239] width 521 height 364
click at [399, 434] on button "Select another area" at bounding box center [394, 437] width 68 height 10
click at [454, 269] on div at bounding box center [459, 240] width 521 height 364
click at [485, 279] on div at bounding box center [459, 240] width 521 height 364
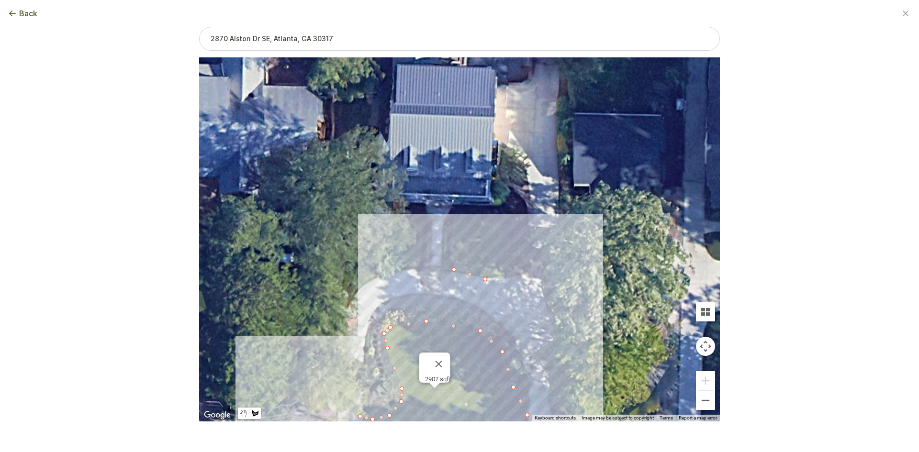
click at [504, 280] on div at bounding box center [459, 240] width 521 height 364
click at [523, 277] on div at bounding box center [459, 240] width 521 height 364
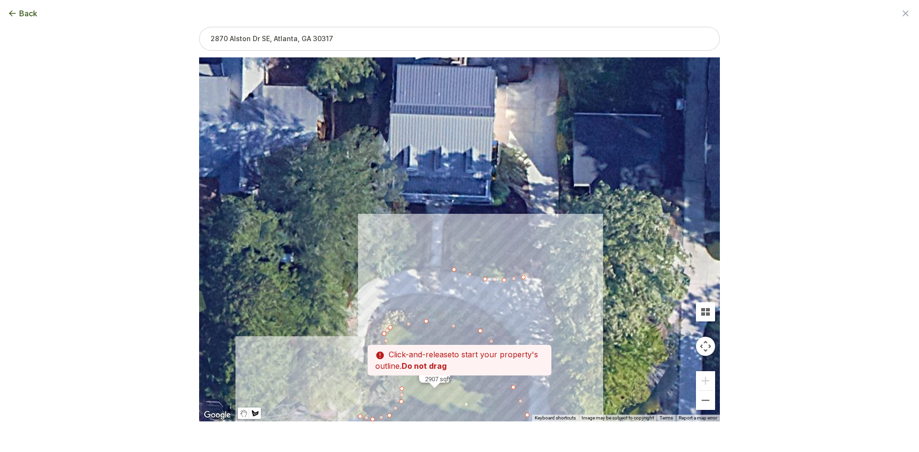
click at [515, 225] on div at bounding box center [459, 240] width 521 height 364
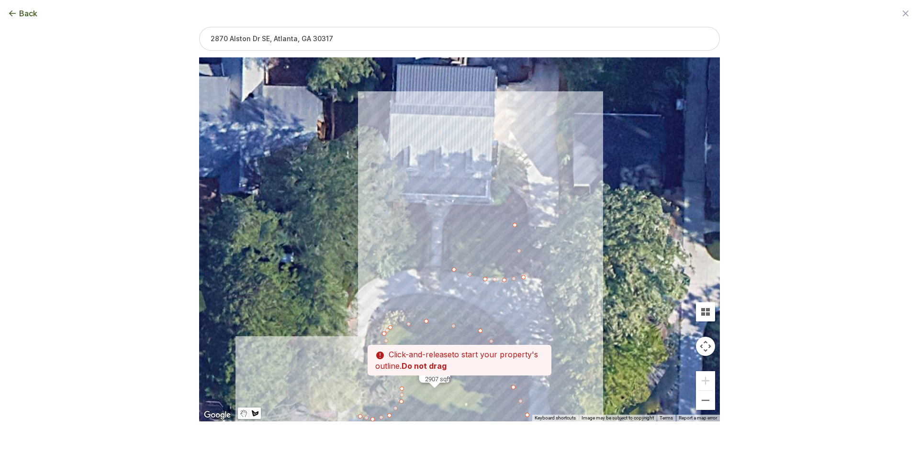
click at [456, 218] on div at bounding box center [459, 240] width 521 height 364
click at [452, 232] on div at bounding box center [459, 240] width 521 height 364
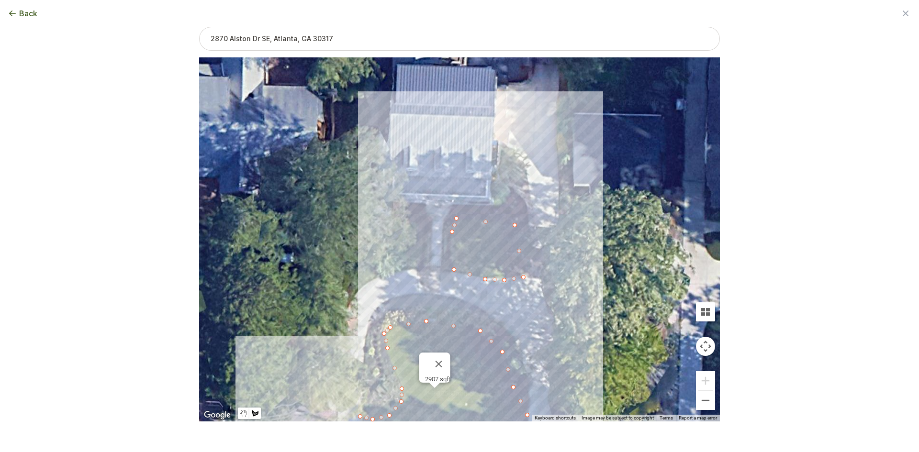
click at [452, 269] on div at bounding box center [459, 240] width 521 height 364
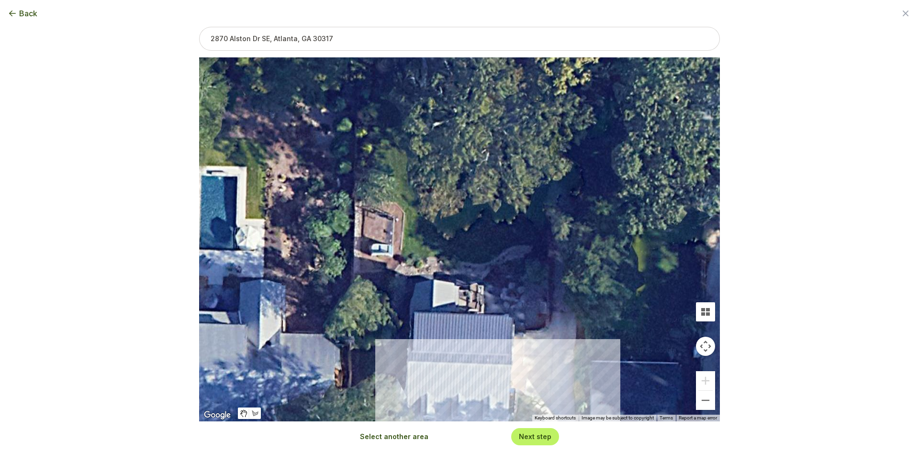
drag, startPoint x: 476, startPoint y: 150, endPoint x: 482, endPoint y: 364, distance: 213.5
click at [482, 364] on div "2907 sqft 656 sqft" at bounding box center [459, 239] width 521 height 364
click at [379, 436] on button "Select another area" at bounding box center [394, 437] width 68 height 10
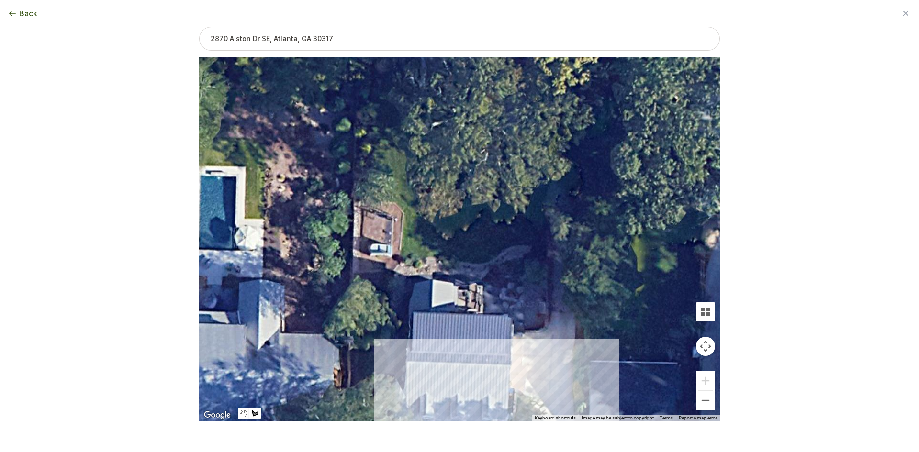
click at [537, 244] on div at bounding box center [459, 240] width 521 height 364
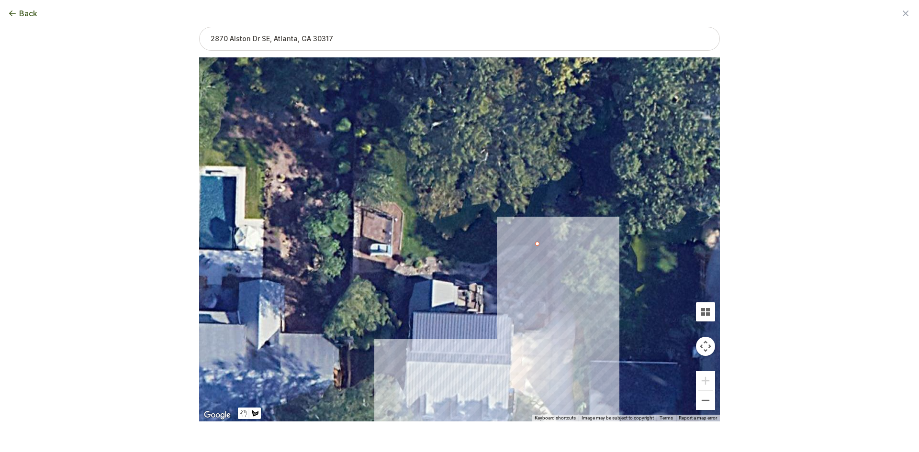
click at [511, 245] on div at bounding box center [459, 240] width 521 height 364
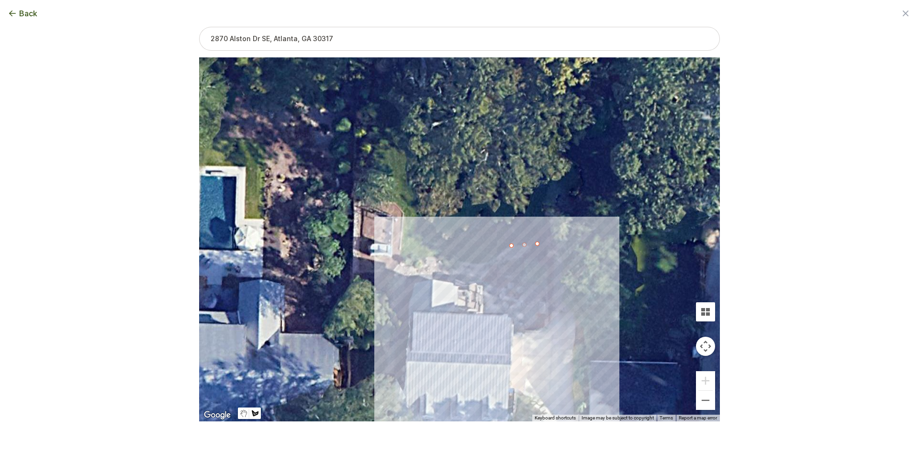
click at [494, 259] on div at bounding box center [459, 240] width 521 height 364
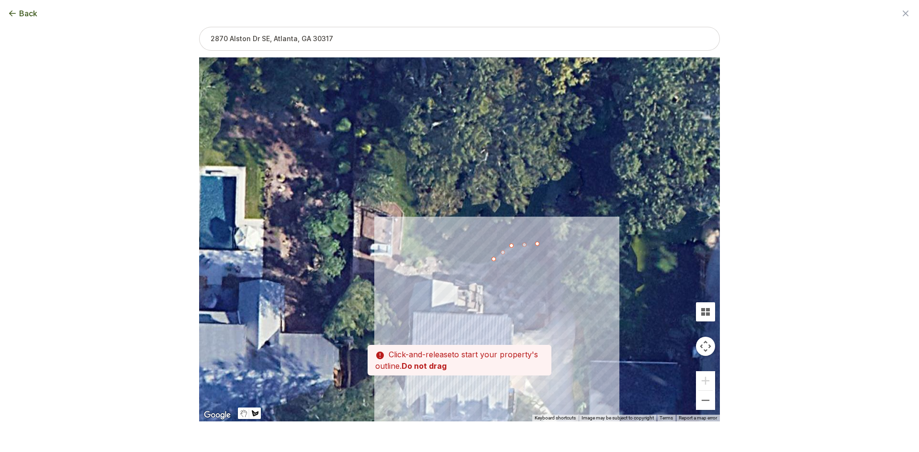
click at [471, 266] on div at bounding box center [459, 240] width 521 height 364
click at [449, 261] on div at bounding box center [459, 240] width 521 height 364
click at [418, 261] on div at bounding box center [459, 240] width 521 height 364
click at [401, 260] on div at bounding box center [459, 240] width 521 height 364
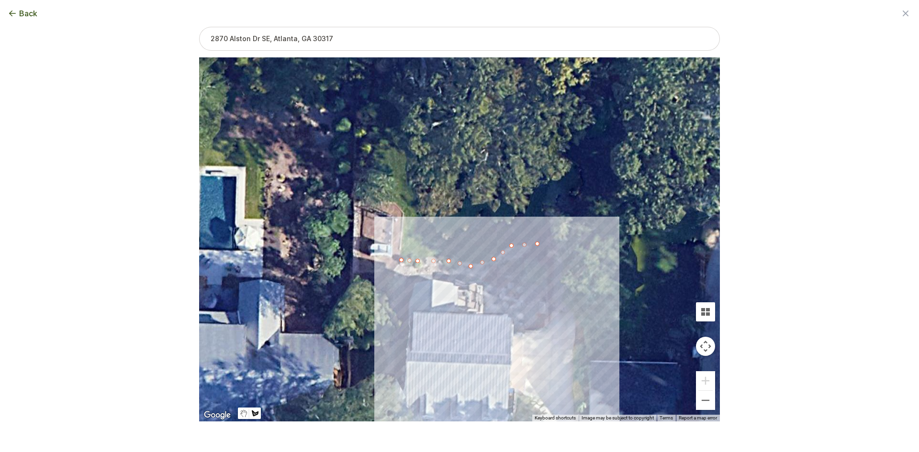
click at [401, 244] on div at bounding box center [459, 240] width 521 height 364
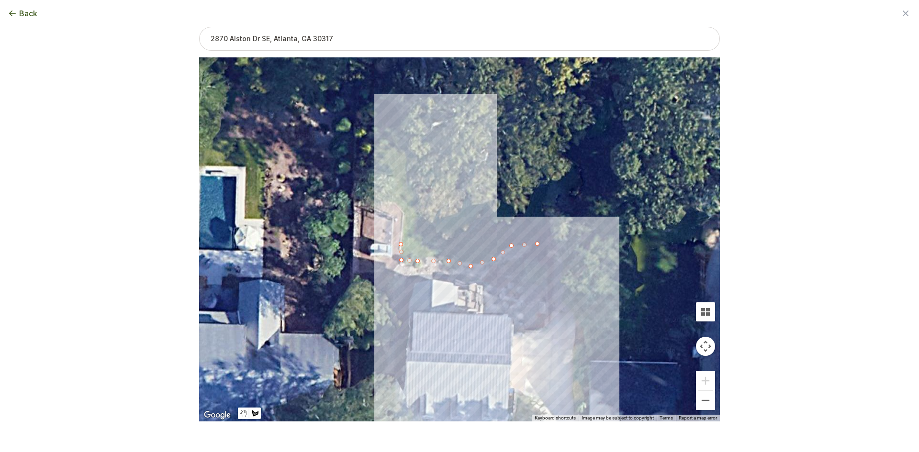
click at [403, 211] on div at bounding box center [459, 240] width 521 height 364
drag, startPoint x: 396, startPoint y: 203, endPoint x: 390, endPoint y: 201, distance: 5.5
click at [395, 203] on div at bounding box center [459, 240] width 521 height 364
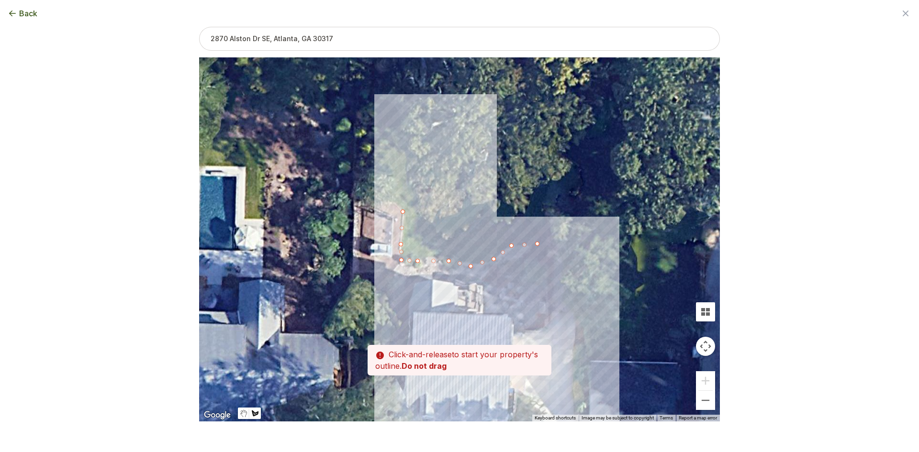
click at [397, 202] on div at bounding box center [459, 240] width 521 height 364
click at [387, 201] on div at bounding box center [459, 240] width 521 height 364
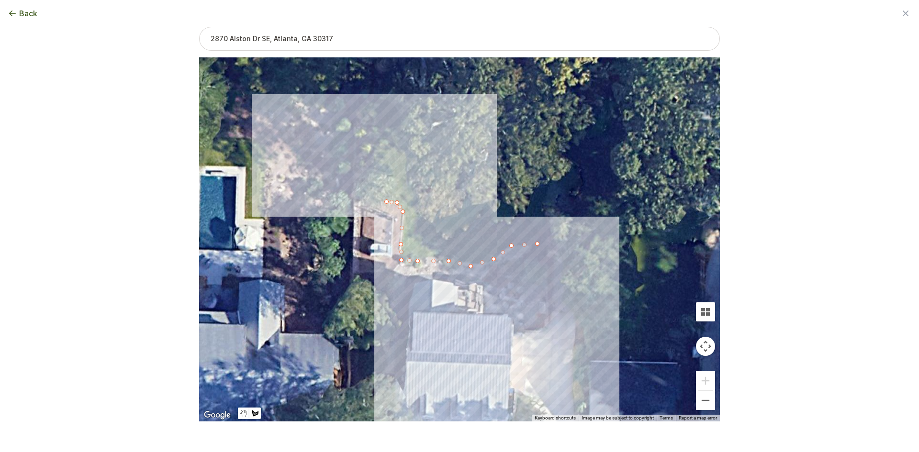
click at [363, 203] on div at bounding box center [459, 240] width 521 height 364
click at [360, 139] on div at bounding box center [459, 240] width 521 height 364
click at [379, 131] on div at bounding box center [459, 240] width 521 height 364
click at [406, 130] on div at bounding box center [459, 240] width 521 height 364
click at [421, 156] on div at bounding box center [459, 240] width 521 height 364
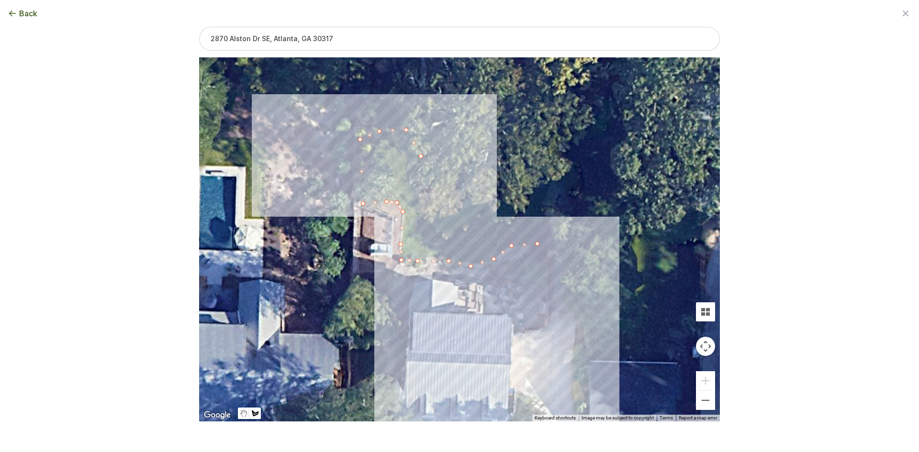
click at [424, 204] on div at bounding box center [459, 240] width 521 height 364
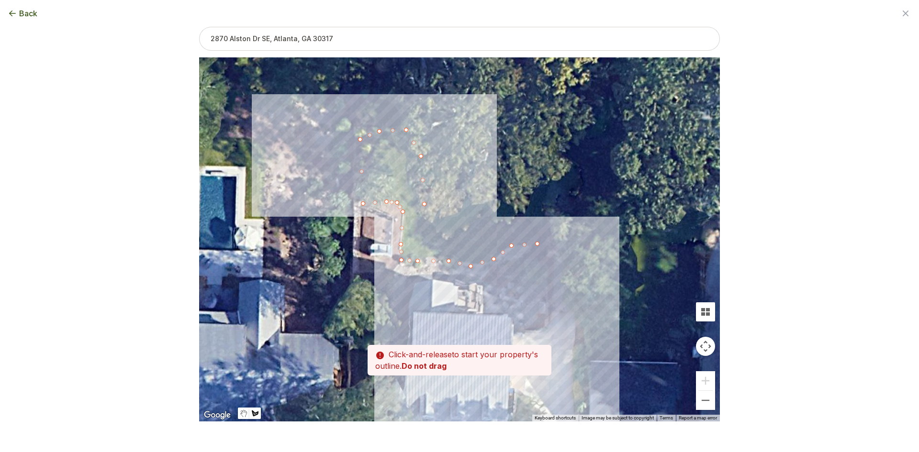
click at [430, 216] on div at bounding box center [459, 240] width 521 height 364
click at [460, 210] on div at bounding box center [459, 240] width 521 height 364
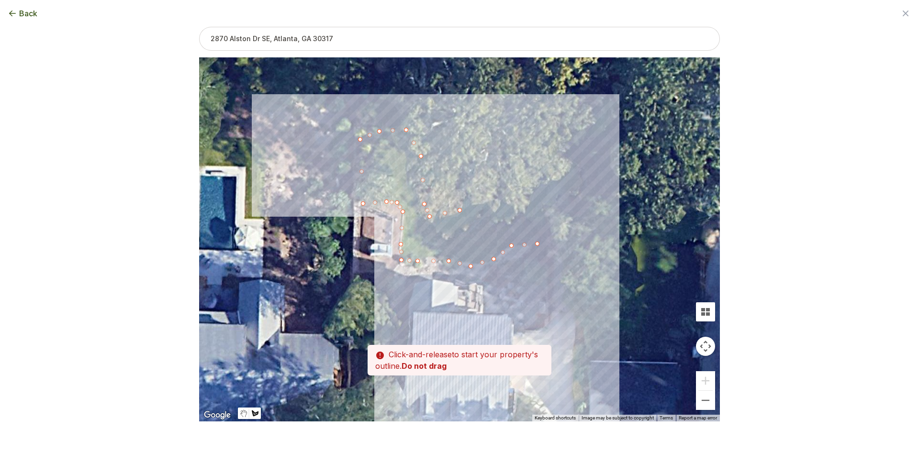
click at [540, 199] on div at bounding box center [459, 240] width 521 height 364
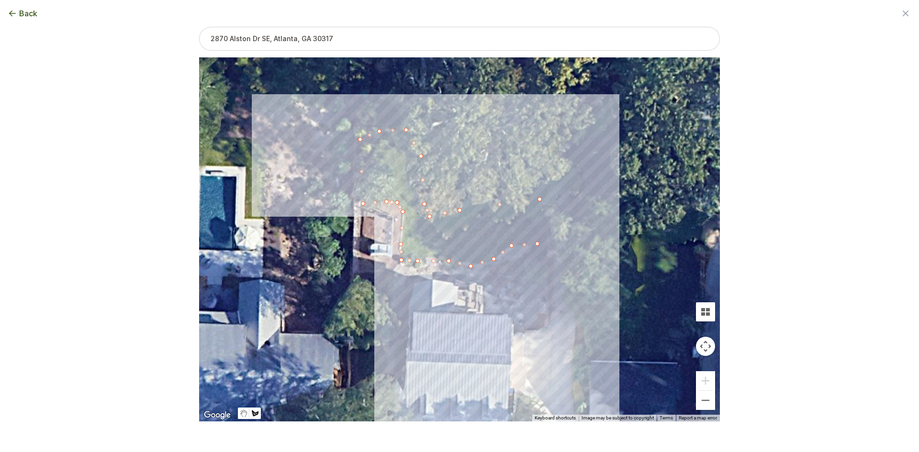
click at [539, 244] on div at bounding box center [459, 240] width 521 height 364
type input "5562"
drag, startPoint x: 510, startPoint y: 303, endPoint x: 541, endPoint y: 279, distance: 39.2
click at [541, 279] on div "2907 sqft 656 sqft 1999 sqft" at bounding box center [459, 239] width 521 height 364
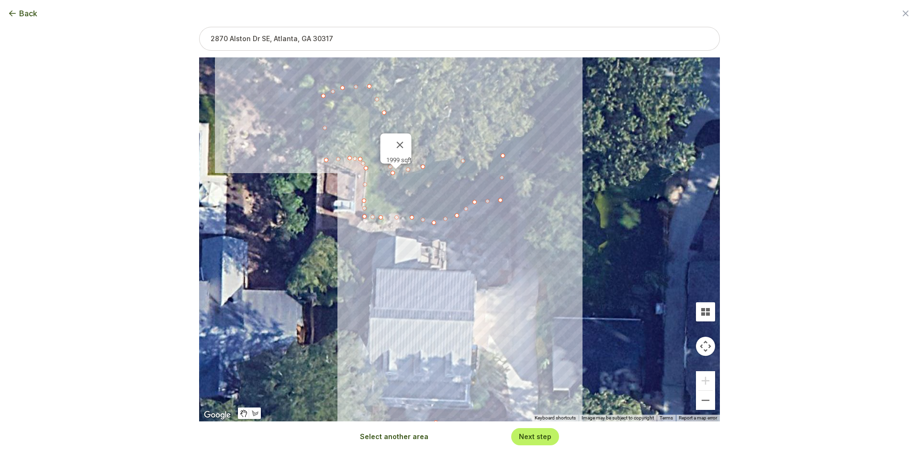
drag, startPoint x: 526, startPoint y: 321, endPoint x: 489, endPoint y: 277, distance: 57.0
click at [489, 277] on div "2907 sqft 656 sqft 1999 sqft" at bounding box center [459, 239] width 521 height 364
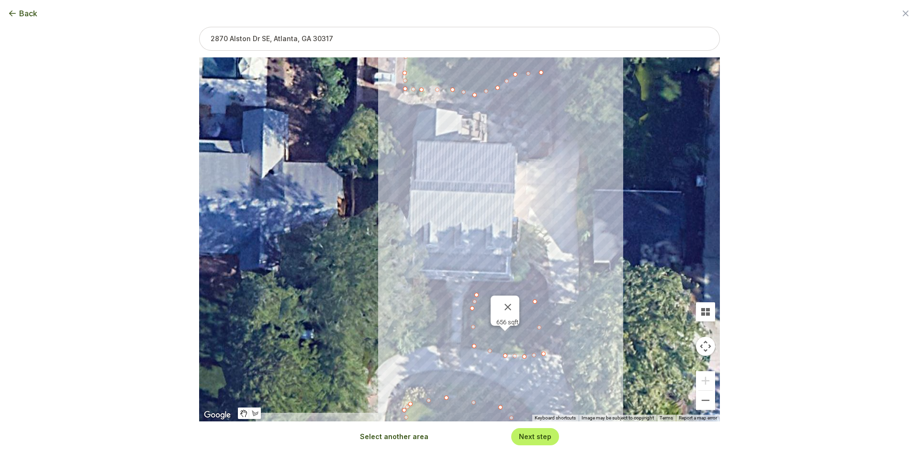
drag, startPoint x: 410, startPoint y: 279, endPoint x: 448, endPoint y: 149, distance: 135.3
click at [448, 149] on div "2907 sqft 656 sqft 1999 sqft" at bounding box center [459, 239] width 521 height 364
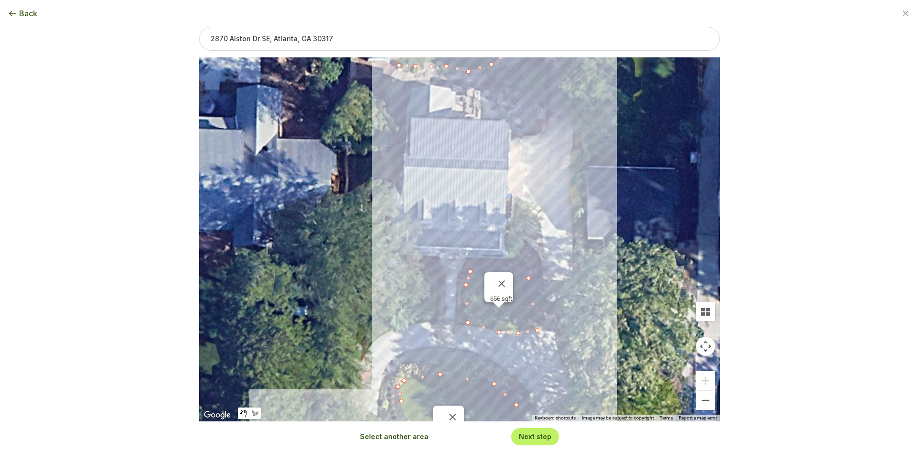
click at [446, 203] on div "2907 sqft 656 sqft 1999 sqft" at bounding box center [459, 239] width 521 height 364
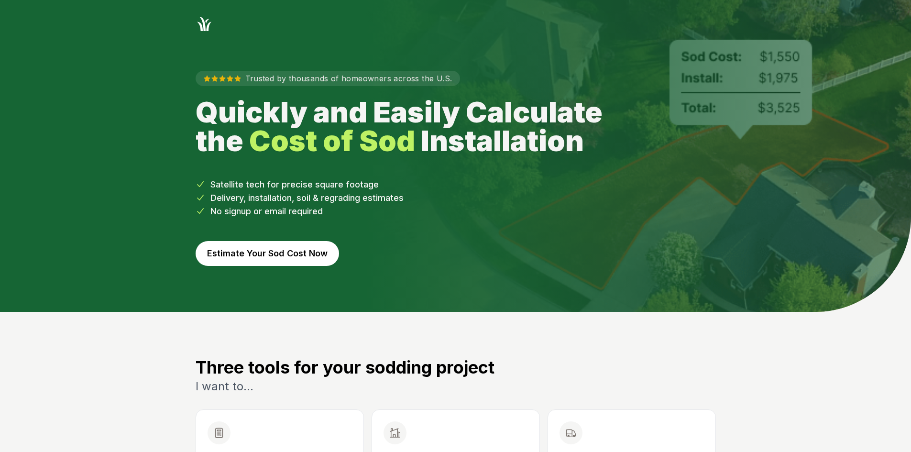
click at [322, 255] on button "Estimate Your Sod Cost Now" at bounding box center [268, 253] width 144 height 25
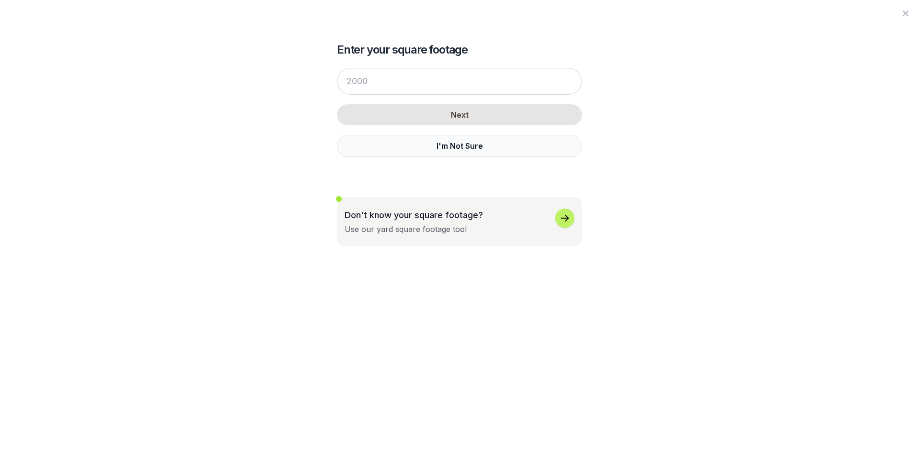
click at [402, 144] on button "I'm Not Sure" at bounding box center [459, 146] width 245 height 22
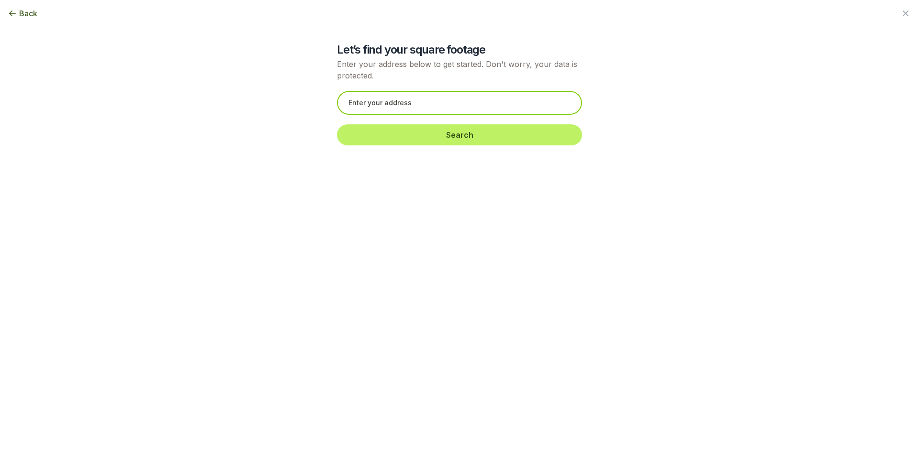
click at [338, 104] on input "text" at bounding box center [459, 103] width 245 height 24
paste input "5705 Oxborough Way Alpharetta, GA 30005"
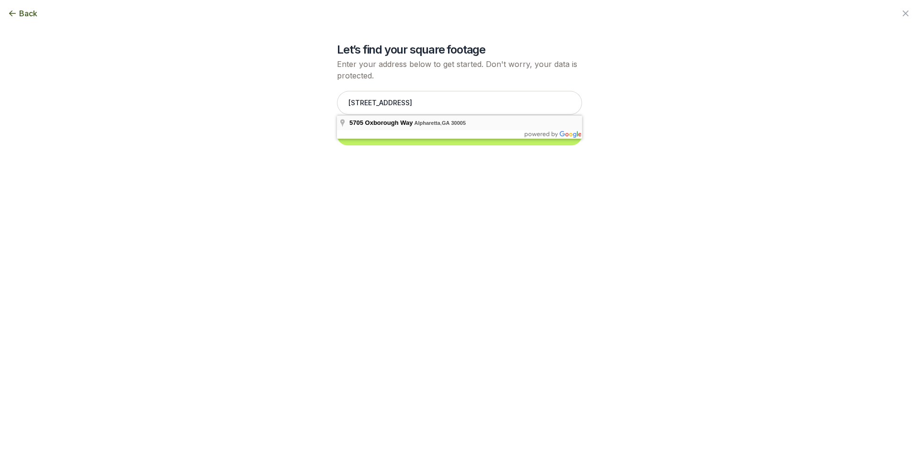
type input "5705 Oxborough Way, Alpharetta, GA 30005"
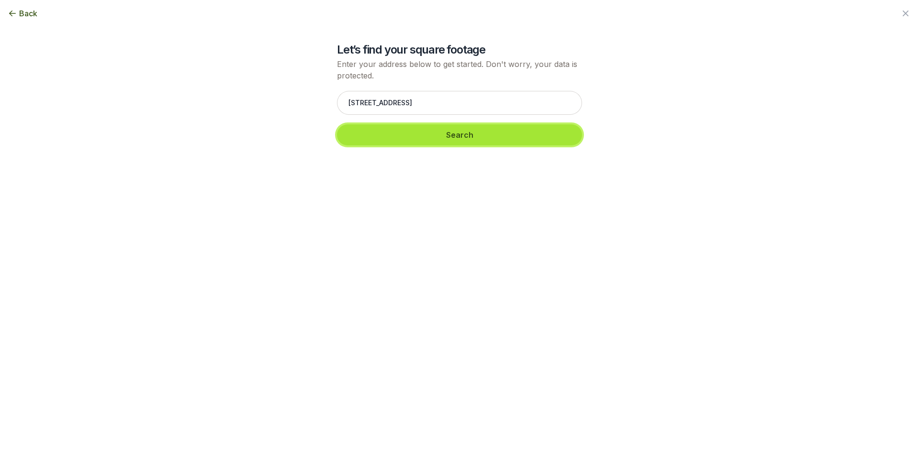
click at [389, 136] on button "Search" at bounding box center [459, 134] width 245 height 21
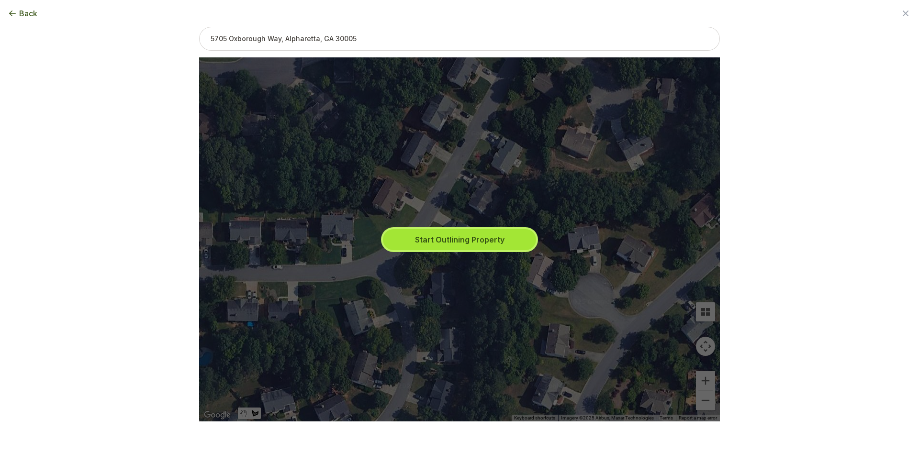
click at [462, 237] on button "Start Outlining Property" at bounding box center [459, 239] width 153 height 21
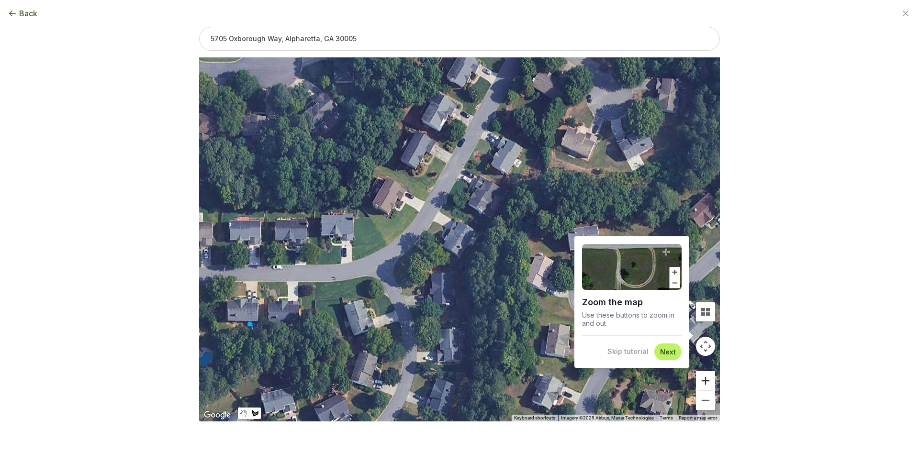
click at [709, 379] on button "Zoom in" at bounding box center [705, 380] width 19 height 19
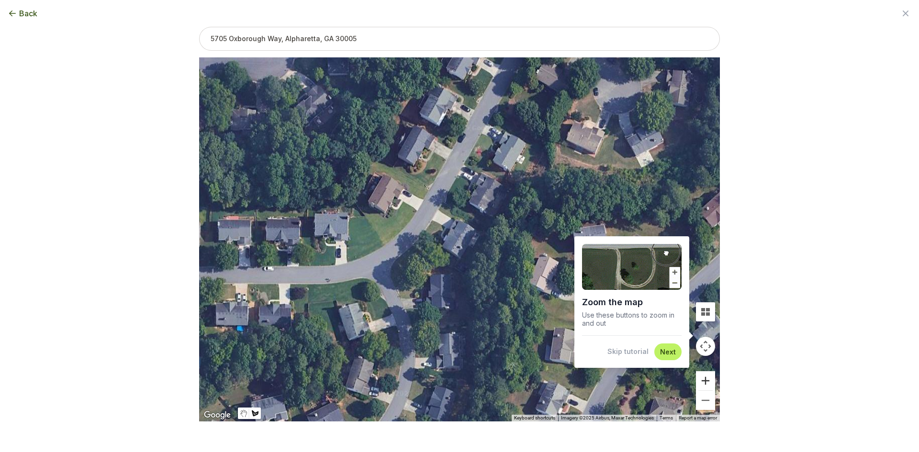
click at [710, 381] on button "Zoom in" at bounding box center [705, 380] width 19 height 19
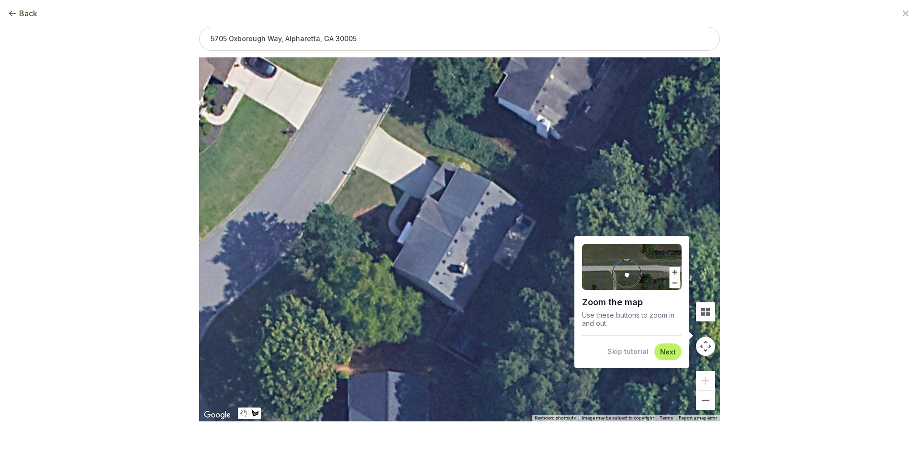
click at [630, 354] on button "Skip tutorial" at bounding box center [627, 352] width 41 height 10
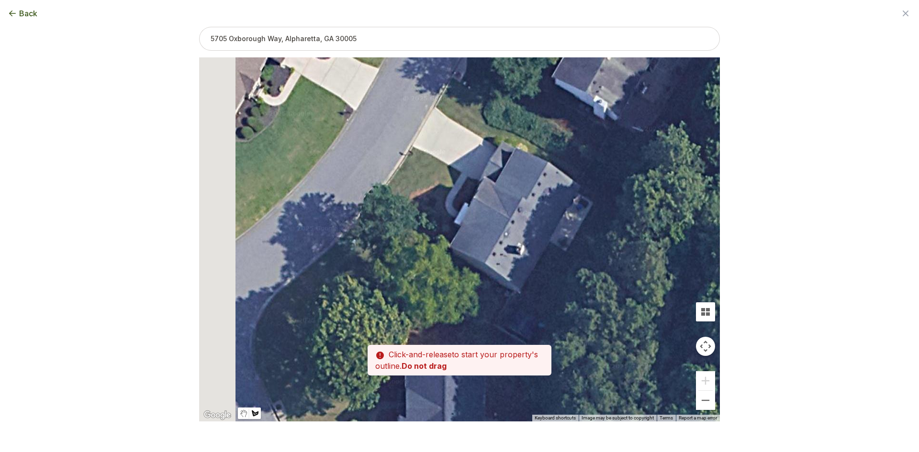
drag, startPoint x: 378, startPoint y: 295, endPoint x: 436, endPoint y: 276, distance: 61.0
click at [436, 276] on div at bounding box center [459, 240] width 521 height 364
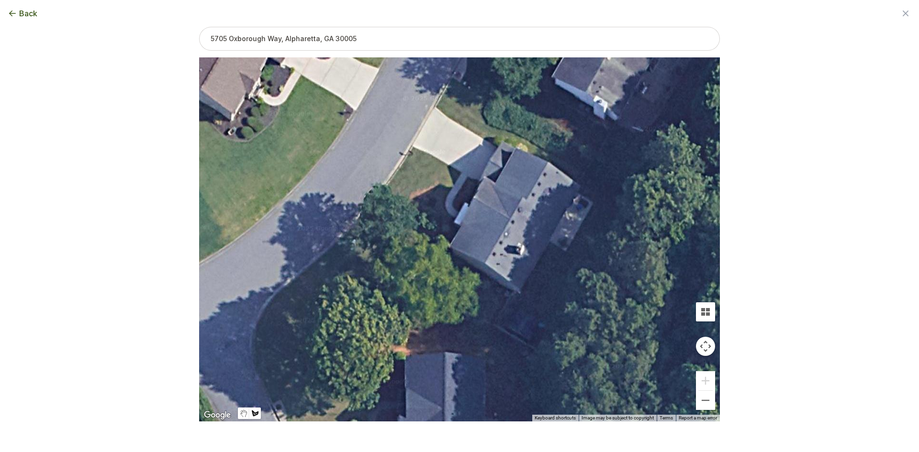
click at [585, 184] on div at bounding box center [459, 240] width 521 height 364
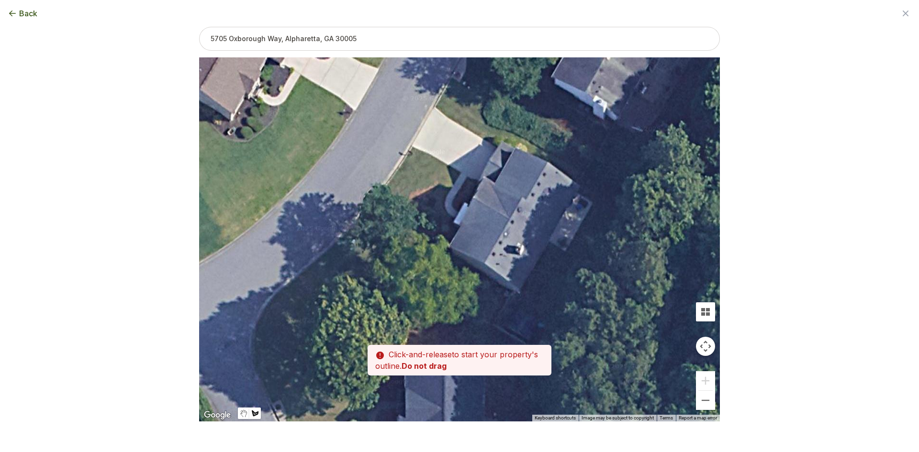
click at [583, 186] on div at bounding box center [459, 240] width 521 height 364
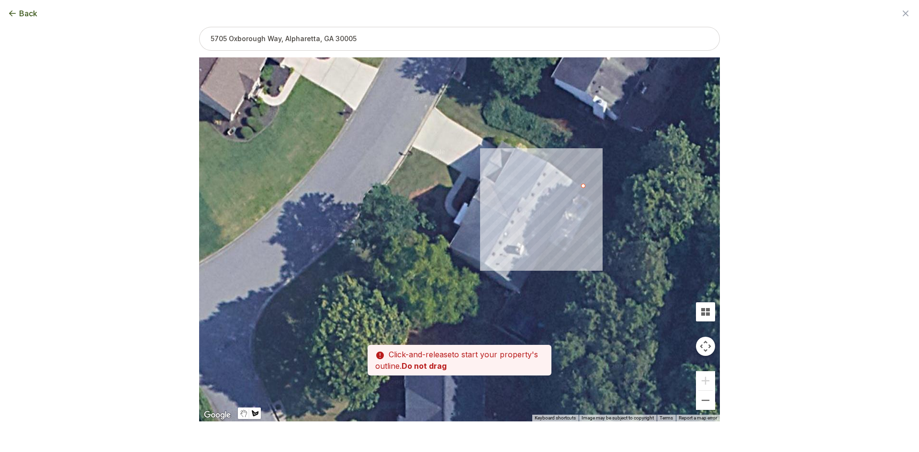
click at [588, 177] on div at bounding box center [459, 240] width 521 height 364
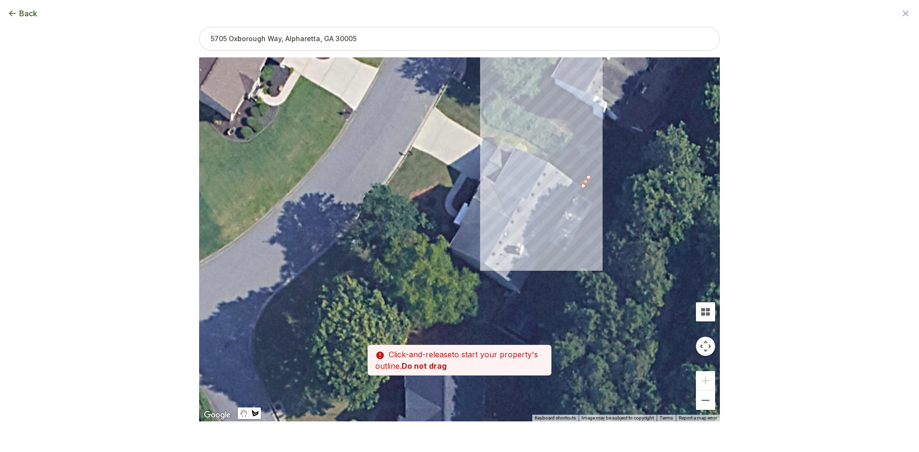
click at [522, 138] on div at bounding box center [459, 240] width 521 height 364
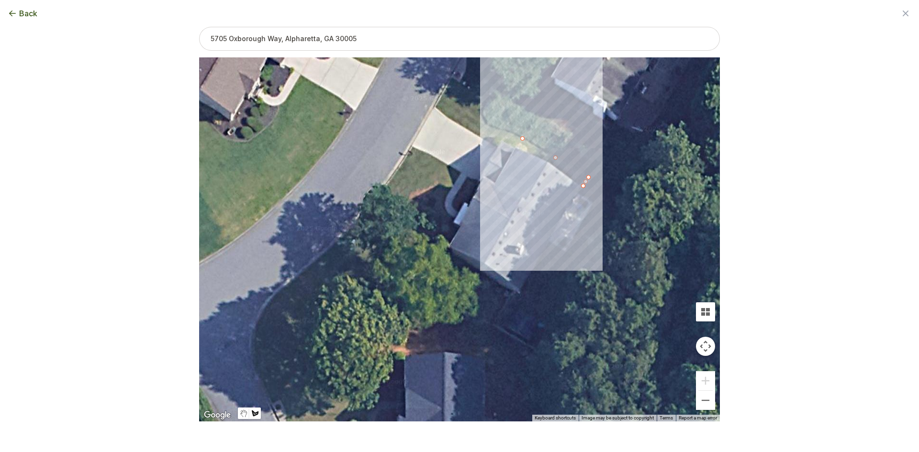
click at [498, 129] on div at bounding box center [459, 240] width 521 height 364
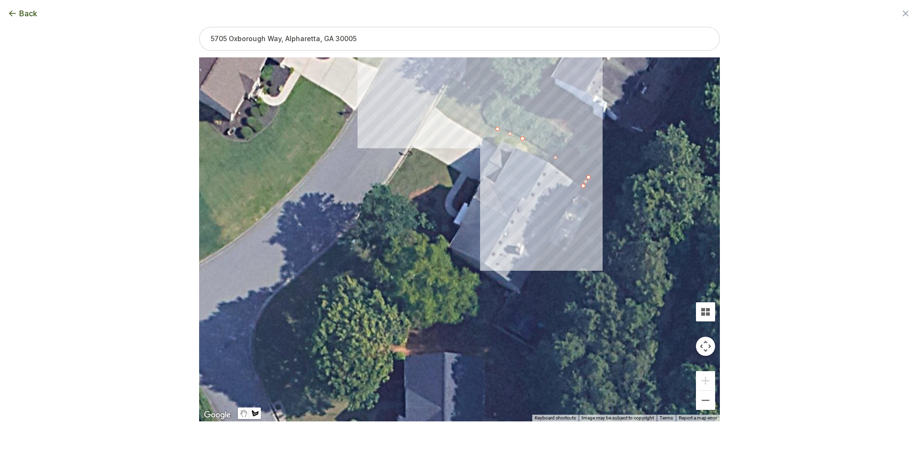
click at [484, 121] on div at bounding box center [459, 240] width 521 height 364
click at [486, 101] on div at bounding box center [459, 240] width 521 height 364
click at [450, 79] on div at bounding box center [459, 240] width 521 height 364
click at [435, 109] on div at bounding box center [459, 240] width 521 height 364
click at [481, 137] on div at bounding box center [459, 240] width 521 height 364
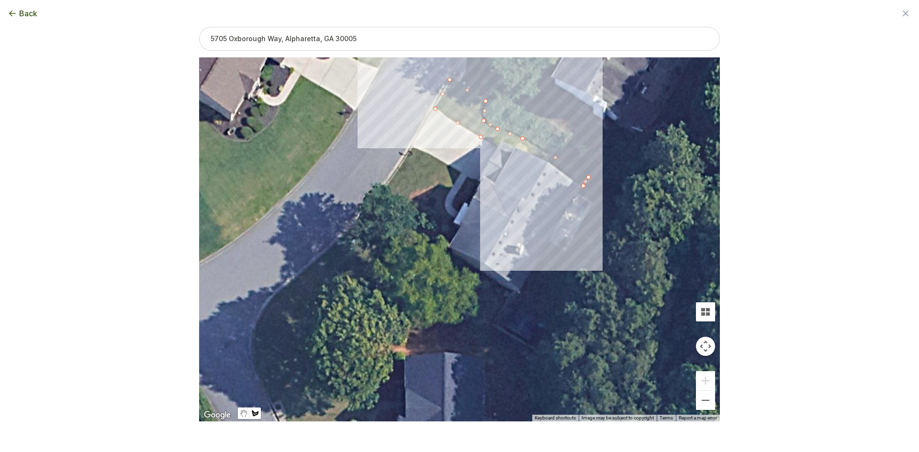
click at [490, 142] on div at bounding box center [459, 240] width 521 height 364
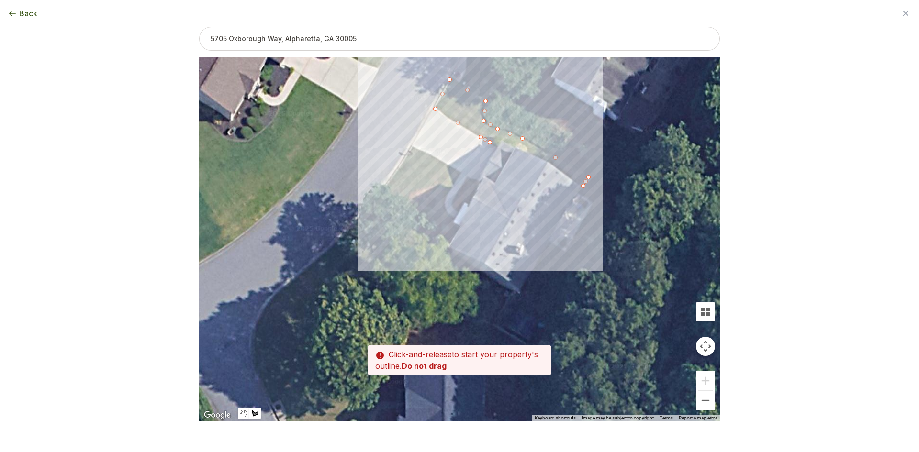
click at [497, 137] on div at bounding box center [459, 240] width 521 height 364
click at [520, 144] on div at bounding box center [459, 240] width 521 height 364
click at [534, 155] on div at bounding box center [459, 240] width 521 height 364
click at [551, 162] on div at bounding box center [459, 240] width 521 height 364
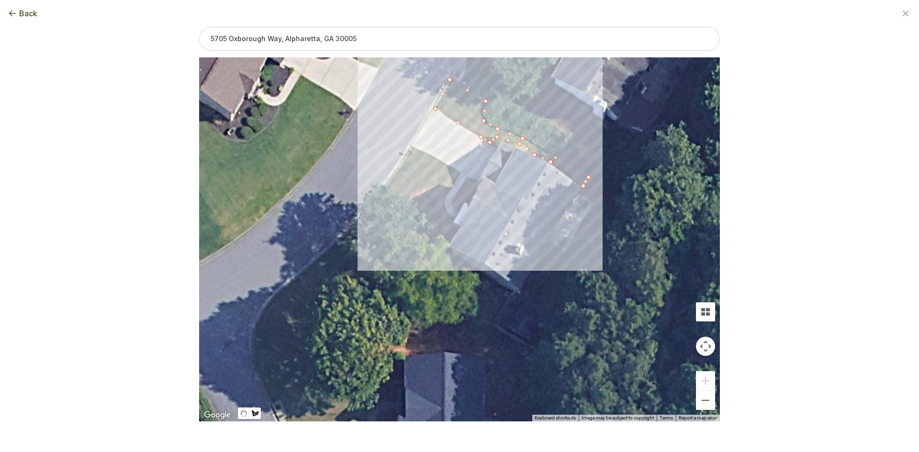
click at [584, 184] on div at bounding box center [459, 240] width 521 height 364
click at [400, 438] on button "Select another area" at bounding box center [394, 437] width 68 height 10
click at [492, 323] on div at bounding box center [459, 240] width 521 height 364
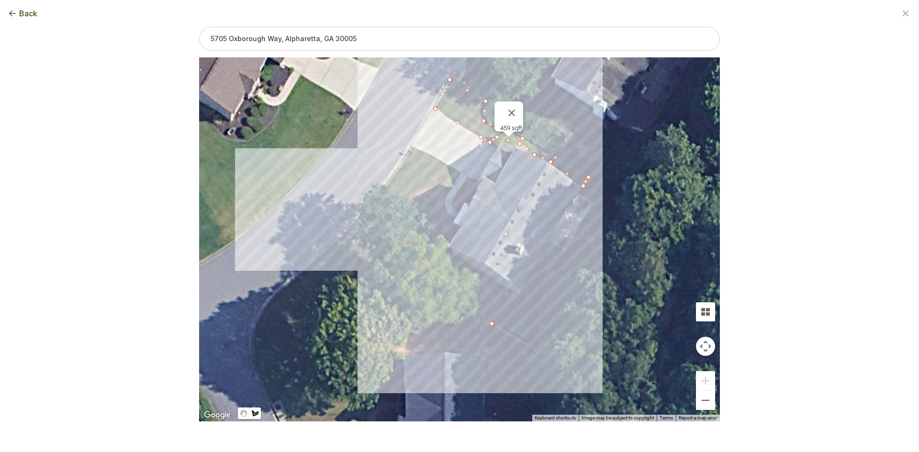
click at [349, 229] on div at bounding box center [459, 240] width 521 height 364
click at [368, 208] on div at bounding box center [459, 240] width 521 height 364
click at [388, 181] on div at bounding box center [459, 240] width 521 height 364
click at [413, 145] on div at bounding box center [459, 240] width 521 height 364
click at [439, 159] on div at bounding box center [459, 240] width 521 height 364
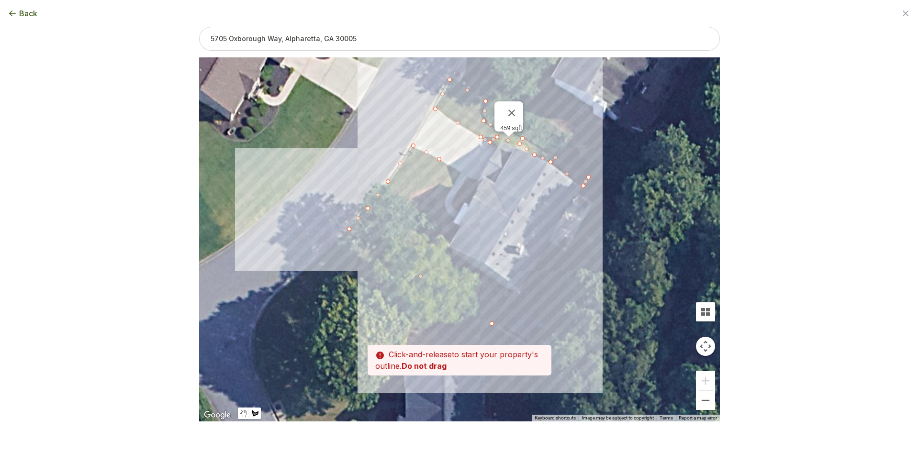
click at [463, 172] on div at bounding box center [459, 240] width 521 height 364
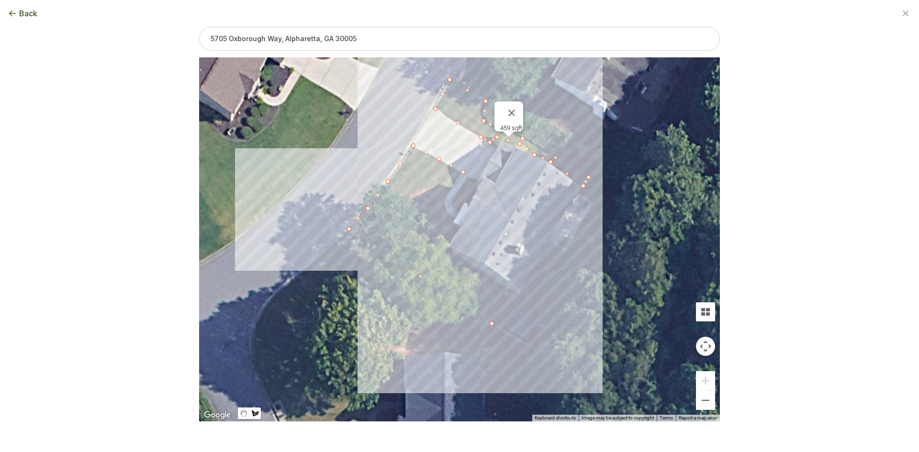
click at [447, 193] on div at bounding box center [459, 240] width 521 height 364
click at [435, 187] on div at bounding box center [459, 240] width 521 height 364
click at [408, 195] on div at bounding box center [459, 240] width 521 height 364
click at [393, 218] on div at bounding box center [459, 240] width 521 height 364
click at [401, 240] on div at bounding box center [459, 240] width 521 height 364
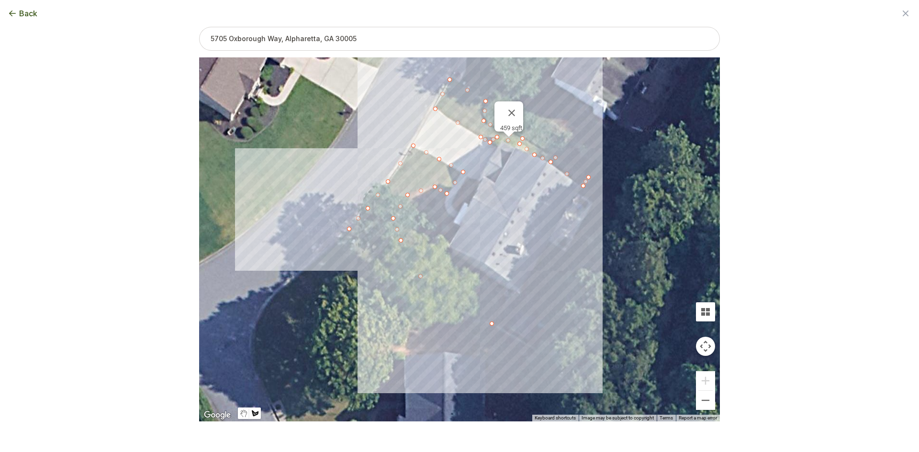
click at [417, 263] on div at bounding box center [459, 240] width 521 height 364
click at [444, 262] on div at bounding box center [459, 240] width 521 height 364
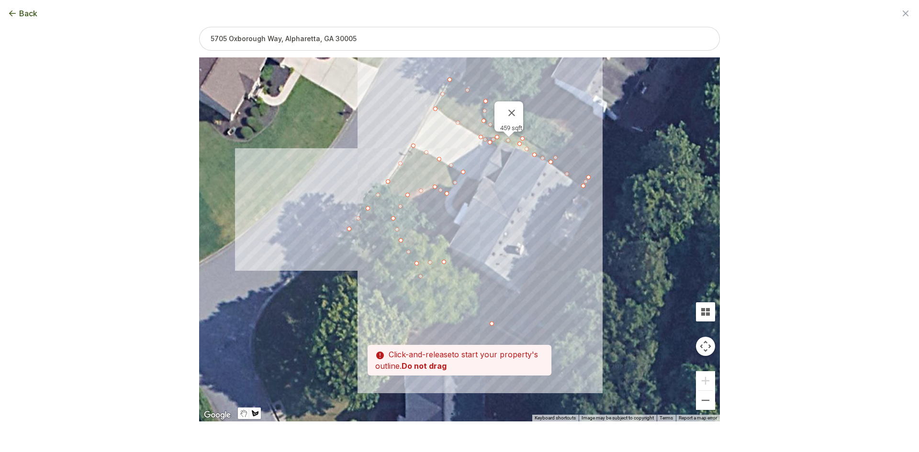
click at [466, 266] on div at bounding box center [459, 240] width 521 height 364
click at [510, 292] on div at bounding box center [459, 240] width 521 height 364
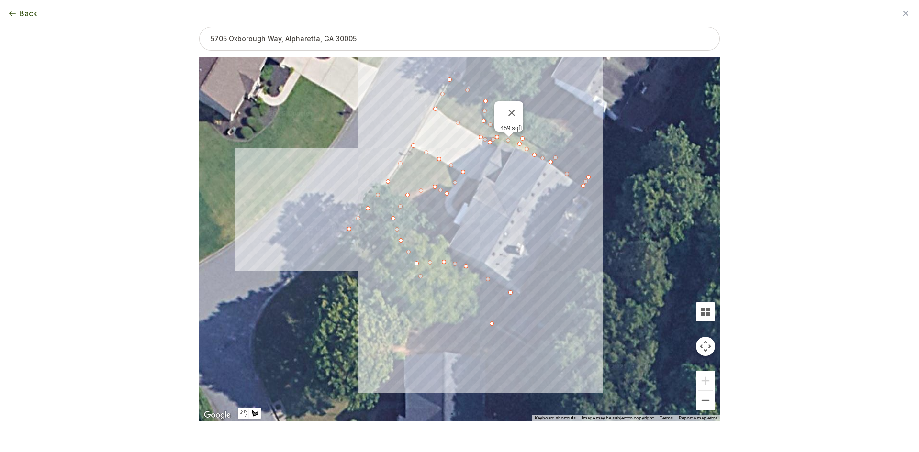
click at [492, 324] on div at bounding box center [459, 240] width 521 height 364
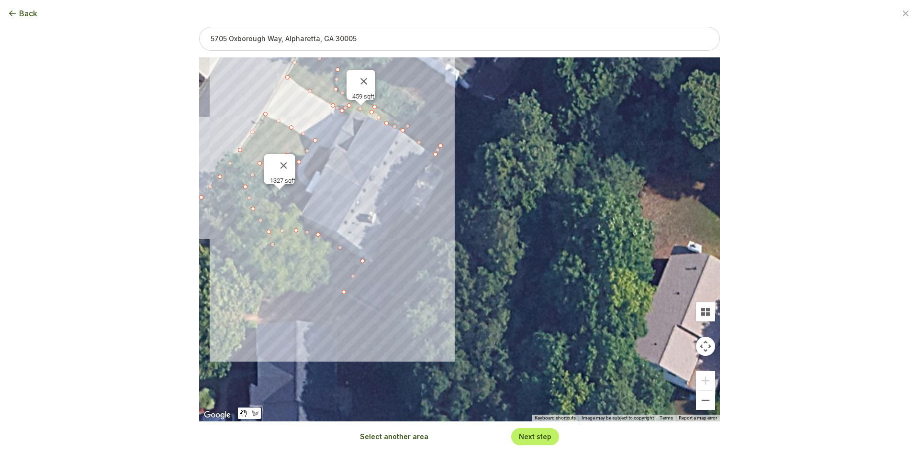
drag, startPoint x: 532, startPoint y: 249, endPoint x: 381, endPoint y: 216, distance: 154.7
click at [381, 216] on div "459 sqft 1327 sqft" at bounding box center [459, 239] width 521 height 364
click at [402, 437] on button "Select another area" at bounding box center [394, 437] width 68 height 10
click at [387, 306] on div at bounding box center [459, 240] width 521 height 364
click at [410, 318] on div at bounding box center [459, 240] width 521 height 364
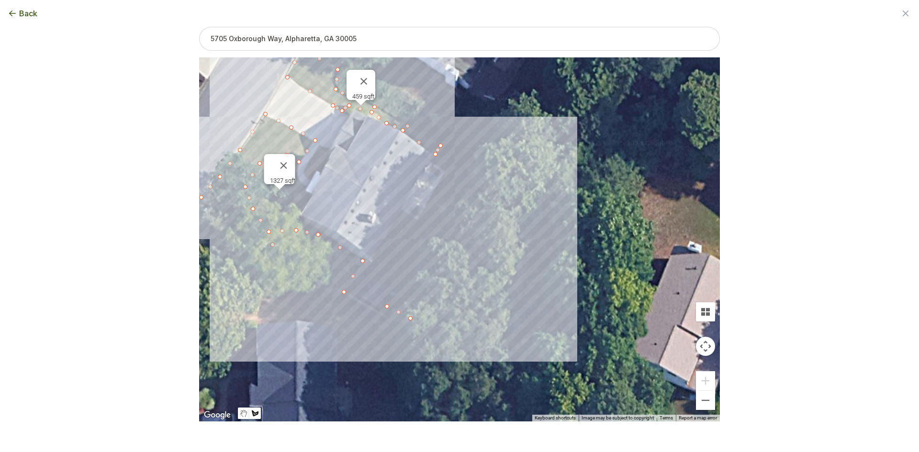
click at [499, 170] on div at bounding box center [459, 240] width 521 height 364
click at [446, 144] on div at bounding box center [459, 240] width 521 height 364
click at [434, 159] on div at bounding box center [459, 240] width 521 height 364
click at [444, 168] on div at bounding box center [459, 240] width 521 height 364
click at [442, 181] on div at bounding box center [459, 240] width 521 height 364
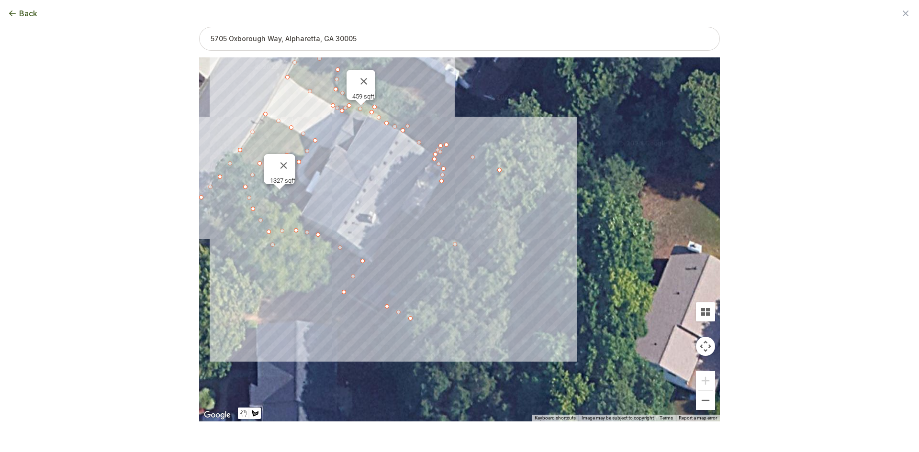
click at [417, 221] on div at bounding box center [459, 240] width 521 height 364
click at [403, 210] on div at bounding box center [459, 240] width 521 height 364
click at [370, 261] on div at bounding box center [459, 240] width 521 height 364
click at [351, 293] on div at bounding box center [459, 240] width 521 height 364
click at [387, 307] on div at bounding box center [459, 240] width 521 height 364
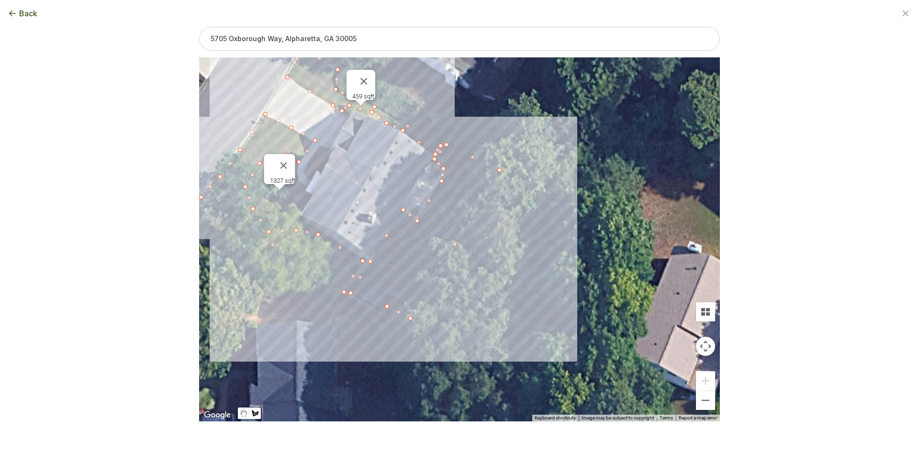
type input "3553"
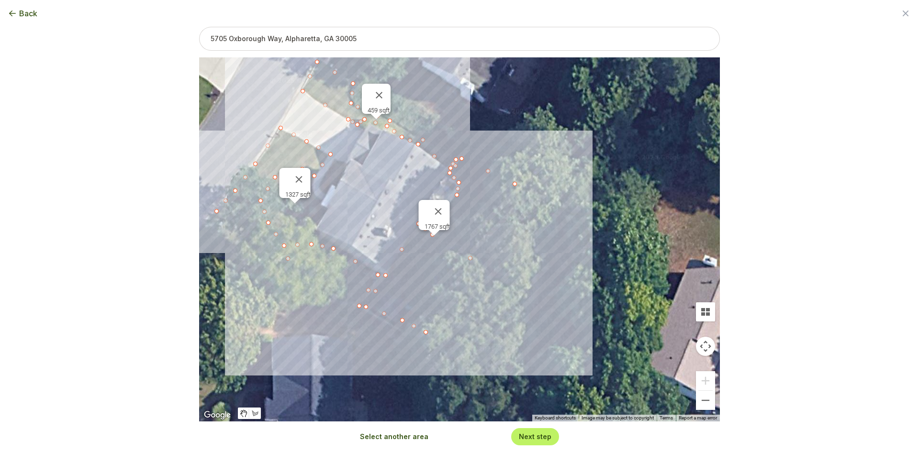
drag, startPoint x: 347, startPoint y: 202, endPoint x: 356, endPoint y: 207, distance: 10.3
click at [364, 217] on div "459 sqft 1327 sqft 1767 sqft" at bounding box center [459, 239] width 521 height 364
